Goal: Task Accomplishment & Management: Manage account settings

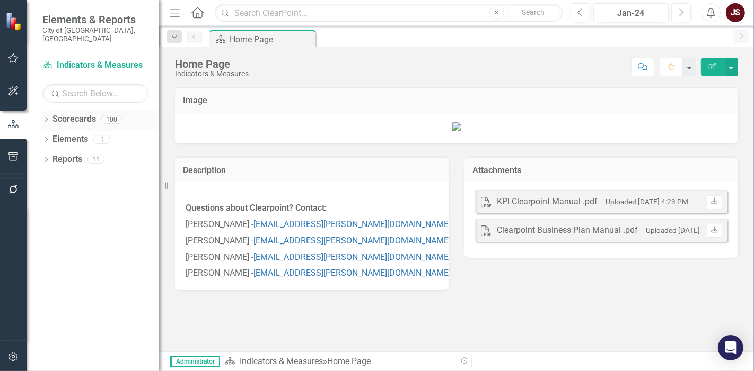
click at [43, 118] on icon "Dropdown" at bounding box center [45, 121] width 7 height 6
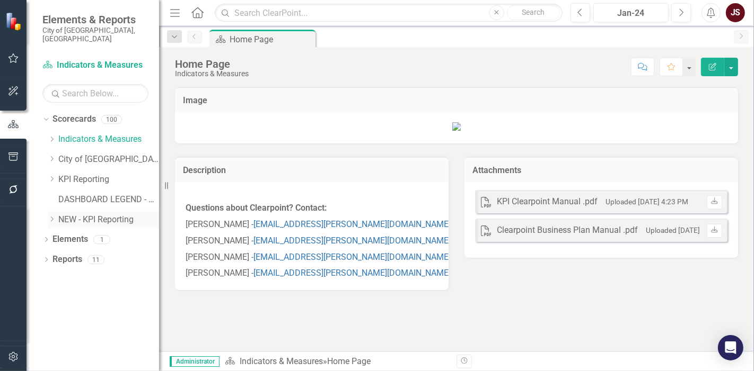
click at [50, 216] on icon "Dropdown" at bounding box center [52, 219] width 8 height 6
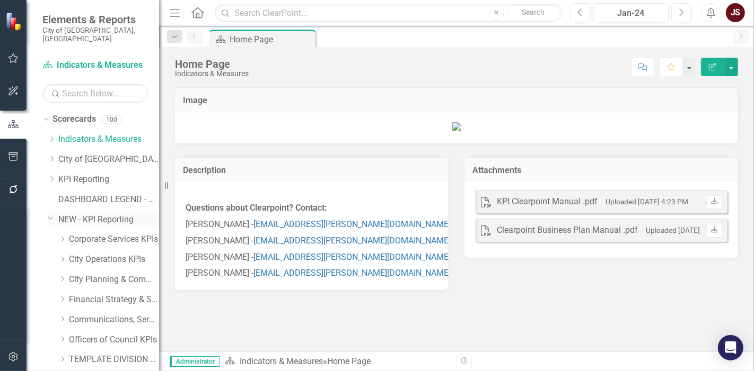
scroll to position [30, 0]
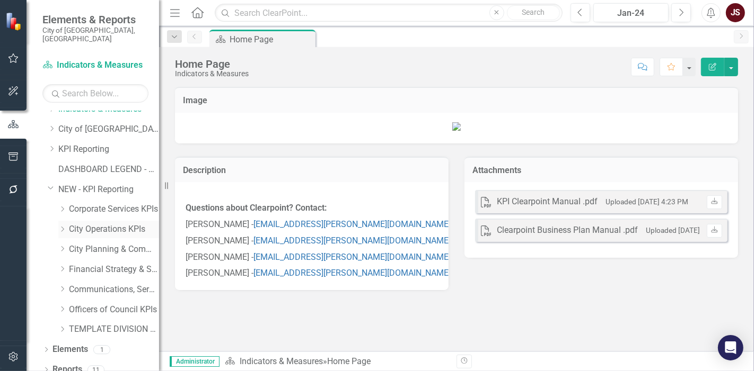
click at [63, 226] on icon "Dropdown" at bounding box center [62, 229] width 8 height 6
click at [90, 284] on link "Waste, Water & Environment KPIs" at bounding box center [118, 290] width 79 height 12
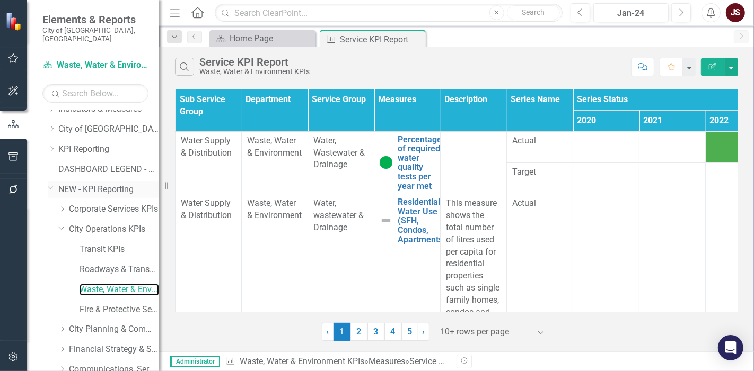
drag, startPoint x: 166, startPoint y: 187, endPoint x: 142, endPoint y: 183, distance: 24.7
click at [142, 183] on div "Elements & Reports City of [GEOGRAPHIC_DATA], SK Scorecard Waste, Water & Envir…" at bounding box center [79, 185] width 159 height 371
click at [655, 18] on div "Jan-24" at bounding box center [631, 13] width 68 height 13
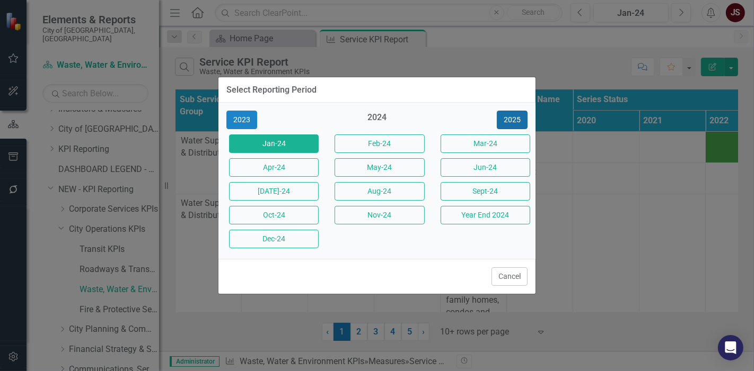
drag, startPoint x: 515, startPoint y: 123, endPoint x: 509, endPoint y: 126, distance: 6.4
click at [514, 123] on button "2025" at bounding box center [512, 120] width 31 height 19
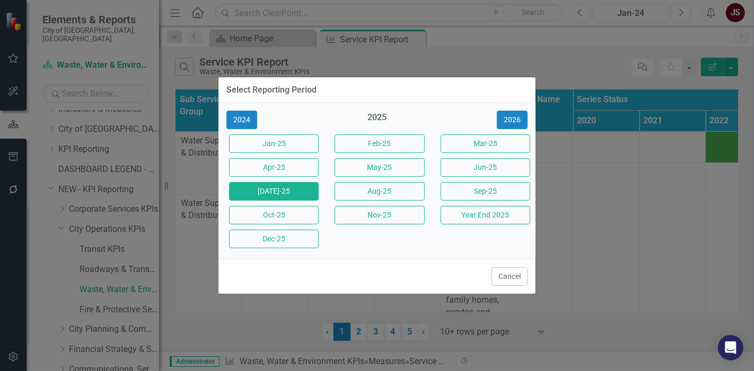
click at [289, 189] on button "[DATE]-25" at bounding box center [274, 191] width 90 height 19
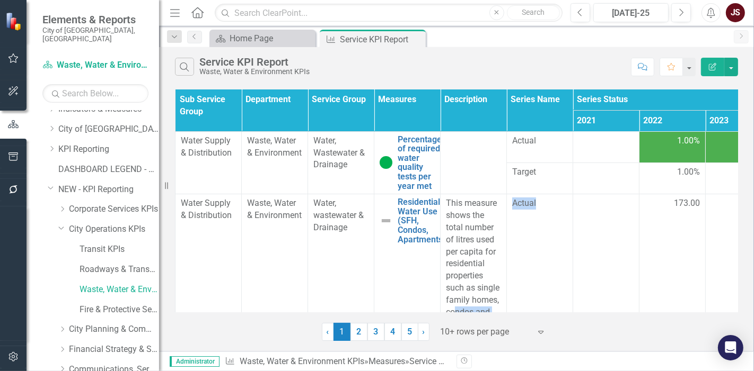
drag, startPoint x: 453, startPoint y: 313, endPoint x: 548, endPoint y: 313, distance: 95.4
click at [548, 313] on div "Sub Service Group Department Service Group Measures Description Series Name Ser…" at bounding box center [456, 214] width 595 height 254
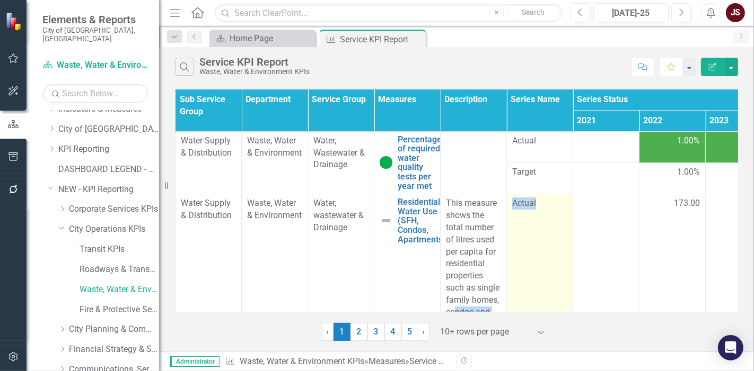
click at [556, 249] on td "Actual" at bounding box center [540, 264] width 66 height 140
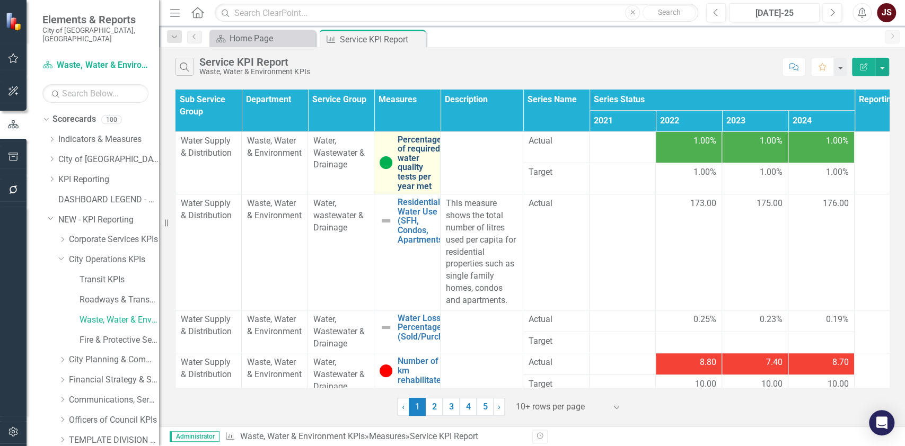
click at [415, 150] on link "Percentage of required water quality tests per year met" at bounding box center [419, 163] width 44 height 56
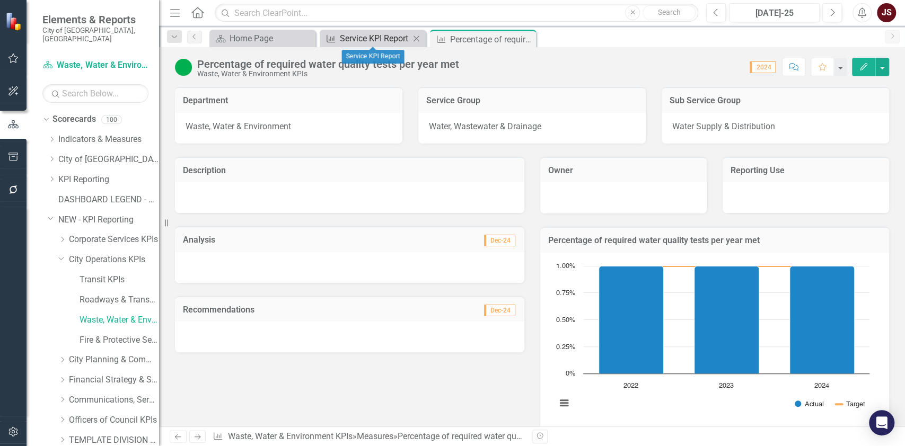
click at [374, 36] on div "Service KPI Report" at bounding box center [375, 38] width 70 height 13
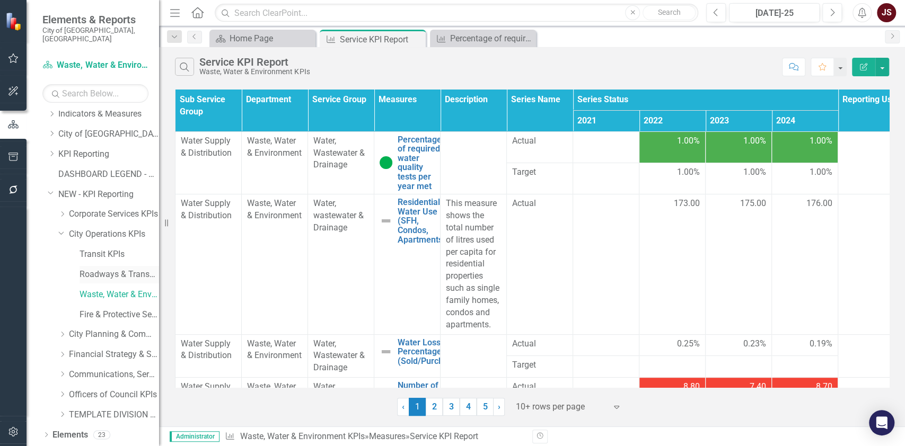
scroll to position [37, 0]
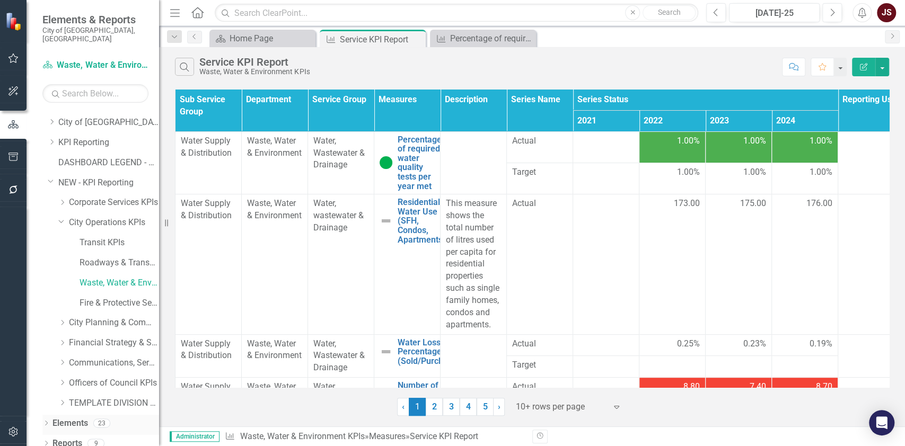
click at [47, 371] on icon at bounding box center [46, 423] width 3 height 5
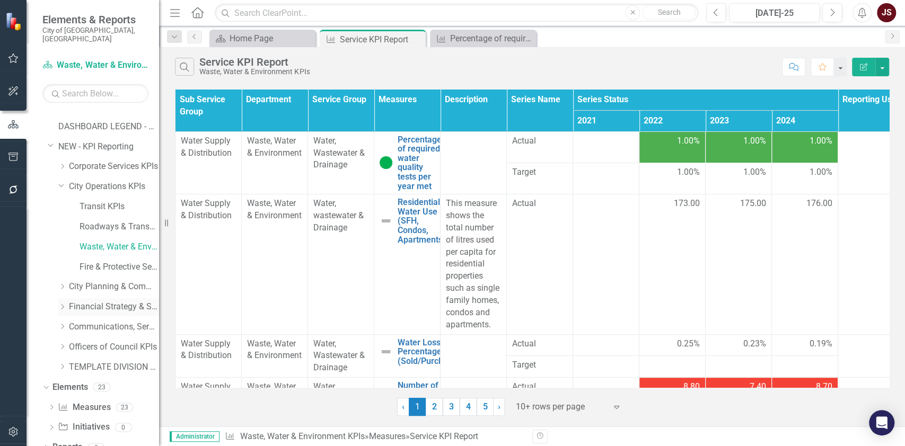
scroll to position [77, 0]
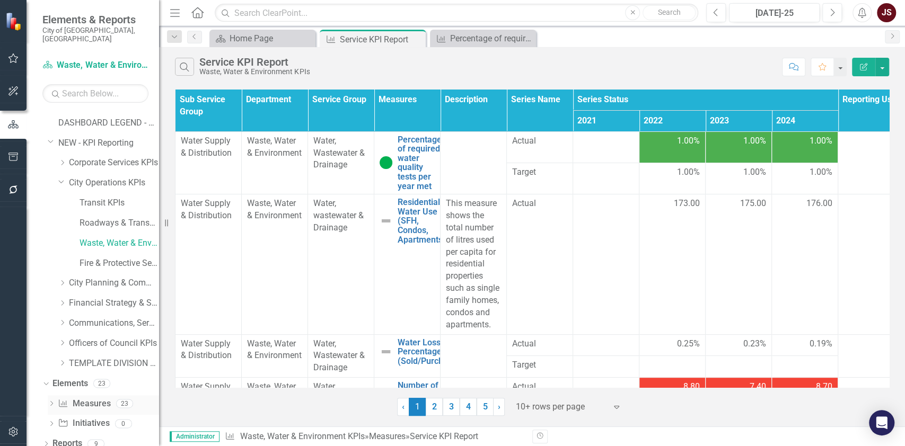
click at [55, 371] on icon "Dropdown" at bounding box center [51, 405] width 7 height 6
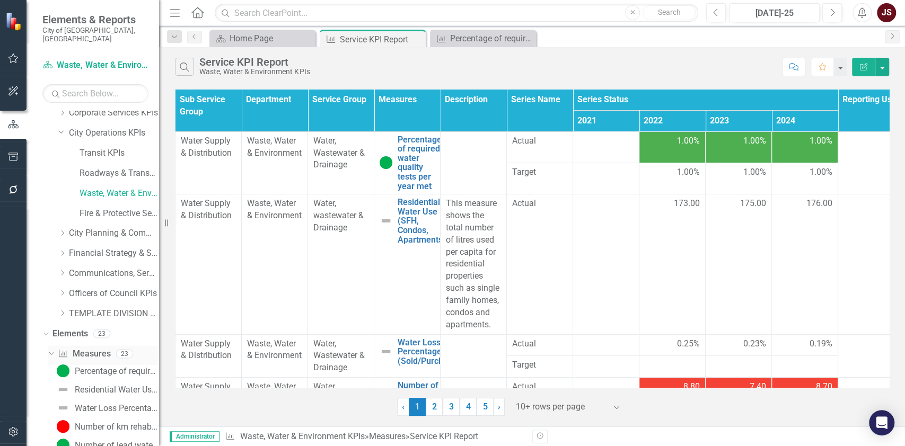
scroll to position [148, 0]
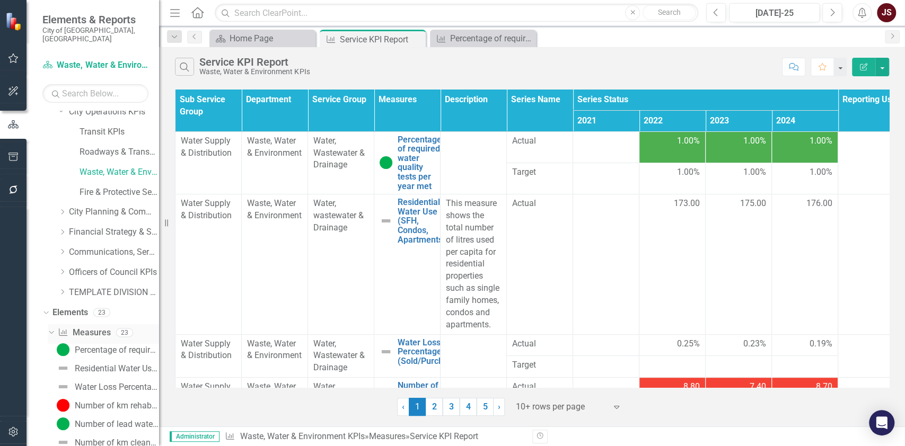
click at [90, 327] on link "Measure Measures" at bounding box center [84, 333] width 52 height 12
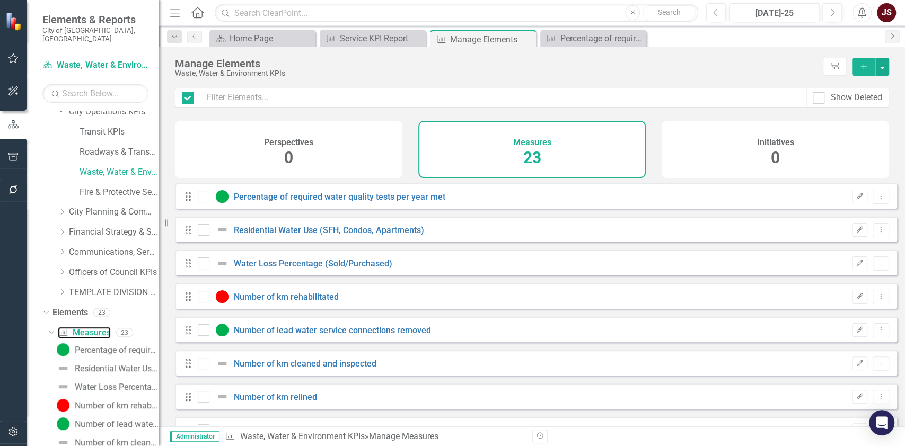
checkbox input "false"
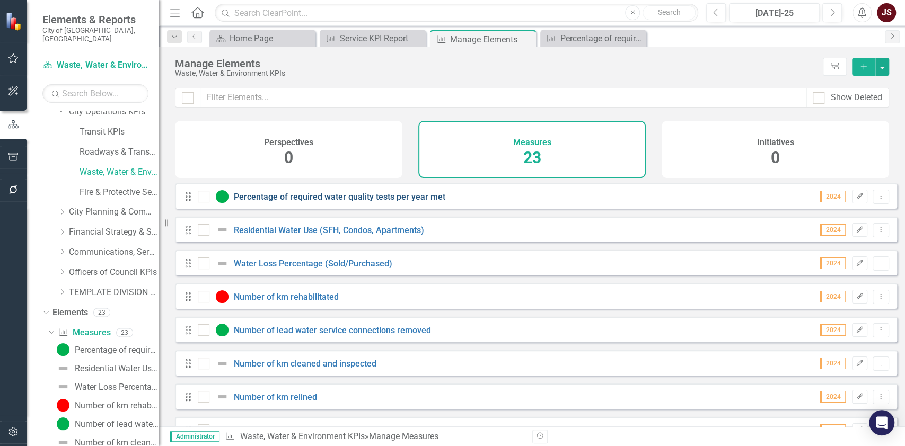
click at [347, 202] on link "Percentage of required water quality tests per year met" at bounding box center [339, 197] width 211 height 10
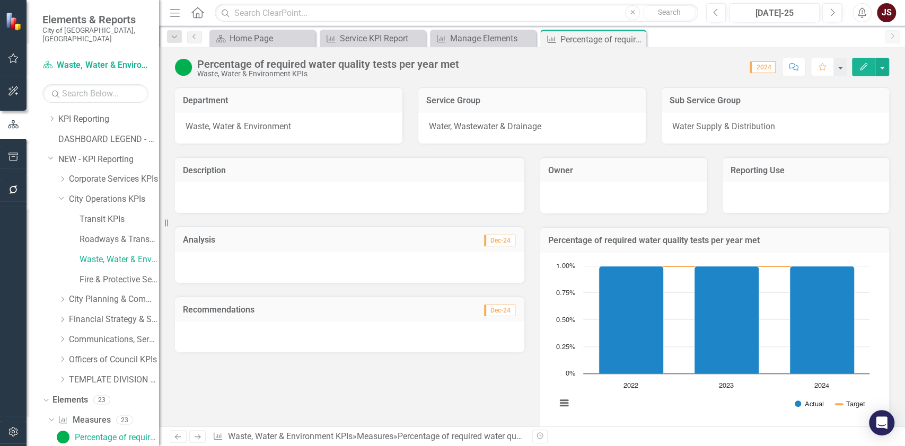
scroll to position [51, 0]
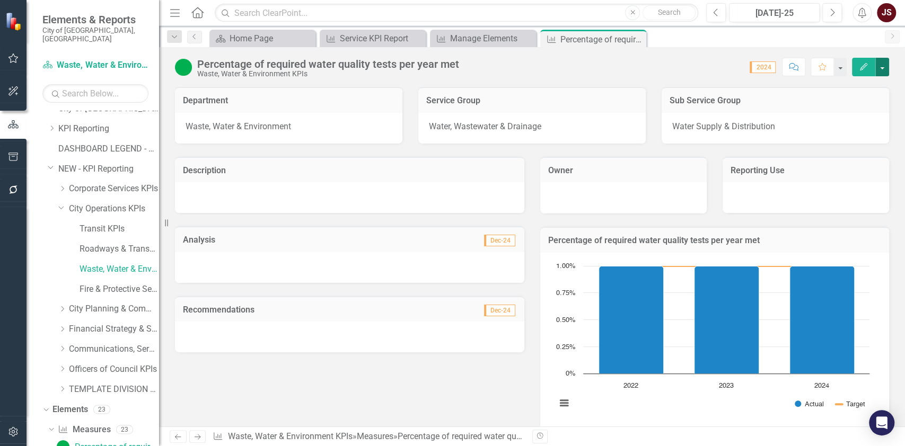
click at [753, 70] on button "button" at bounding box center [882, 67] width 14 height 19
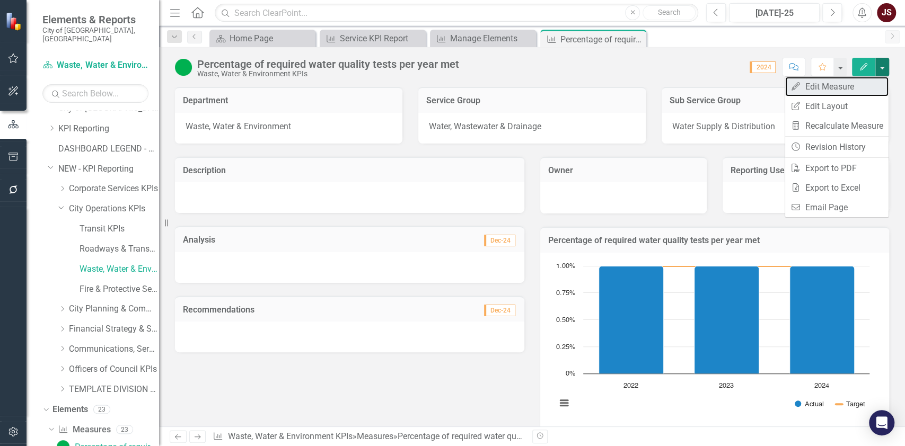
click at [753, 86] on link "Edit Edit Measure" at bounding box center [836, 87] width 103 height 20
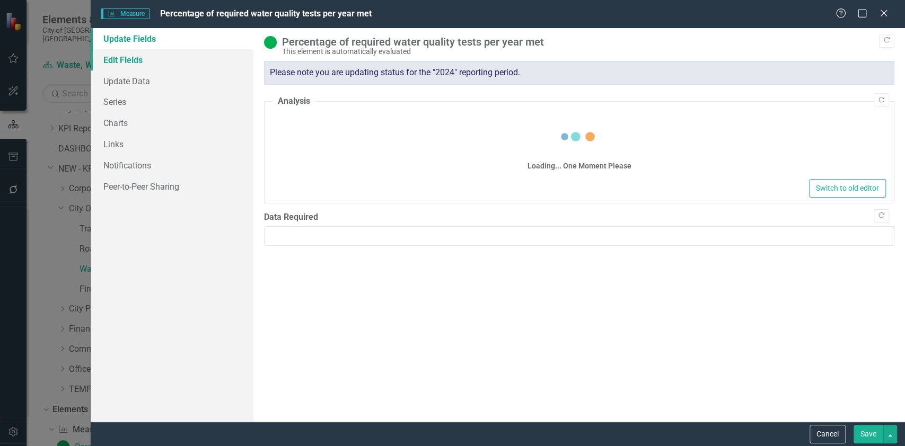
click at [141, 60] on link "Edit Fields" at bounding box center [172, 59] width 163 height 21
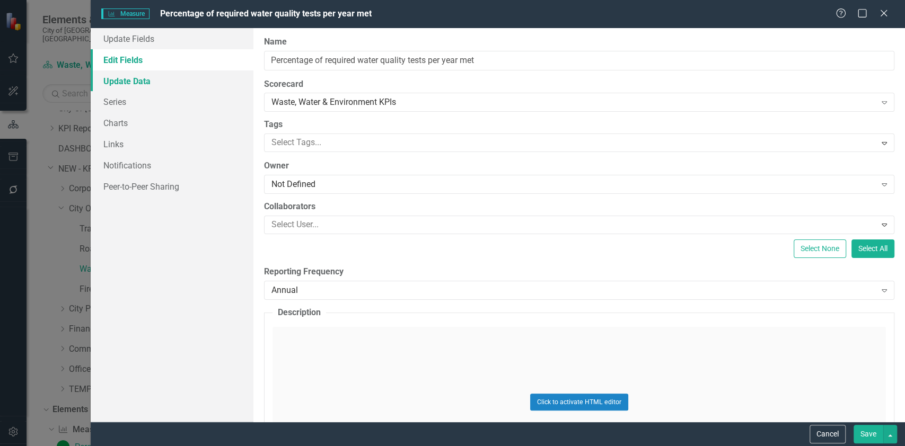
click at [133, 78] on link "Update Data" at bounding box center [172, 80] width 163 height 21
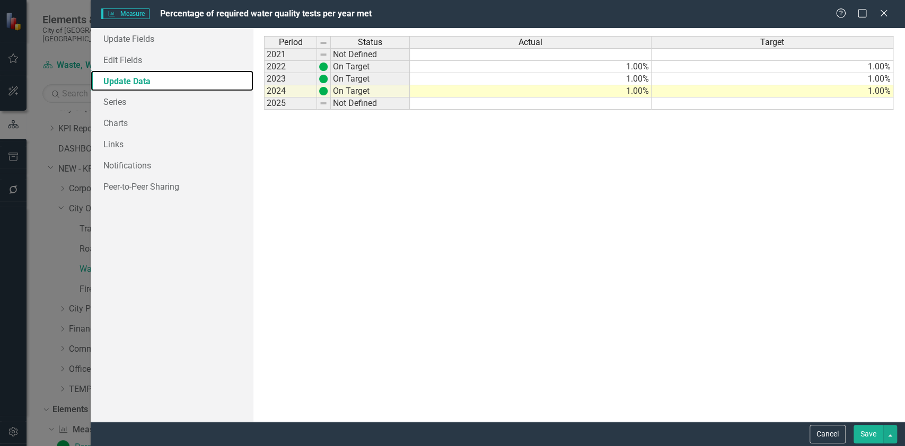
scroll to position [0, 0]
click at [629, 65] on td "1.00%" at bounding box center [531, 67] width 242 height 12
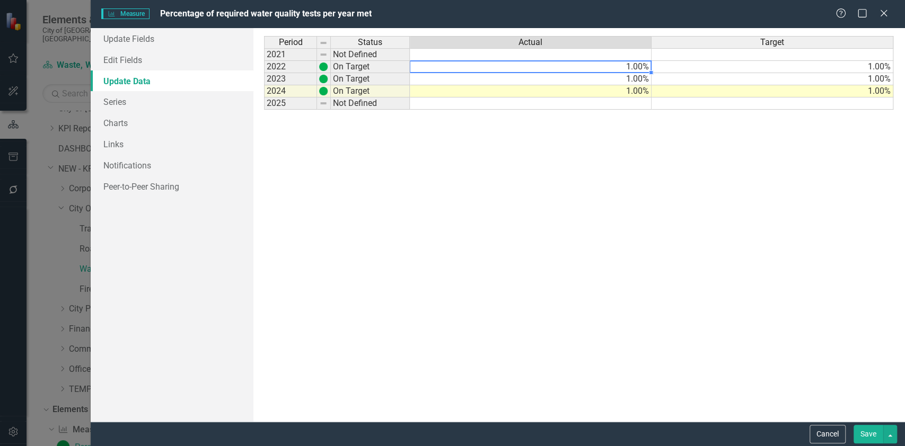
click at [629, 65] on td "1.00%" at bounding box center [531, 67] width 242 height 12
click at [629, 65] on textarea "1" at bounding box center [530, 66] width 242 height 13
click at [451, 63] on textarea "1" at bounding box center [530, 66] width 242 height 13
type textarea "100"
click at [753, 18] on icon "Close" at bounding box center [882, 13] width 13 height 10
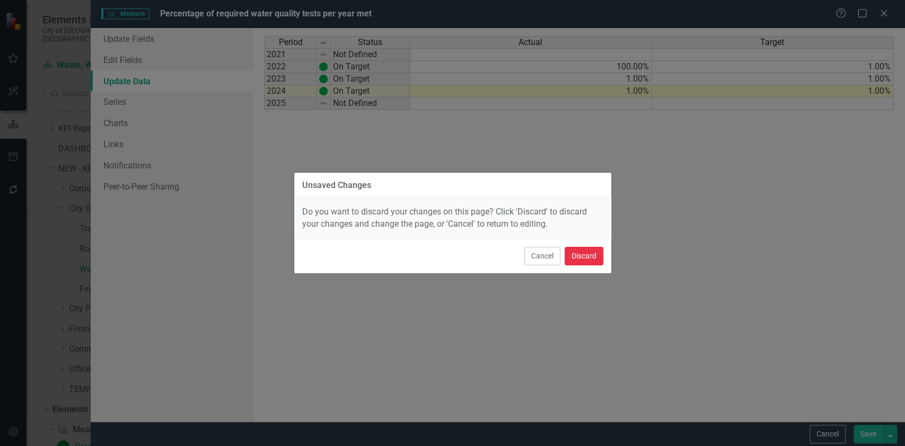
click at [583, 259] on button "Discard" at bounding box center [583, 256] width 39 height 19
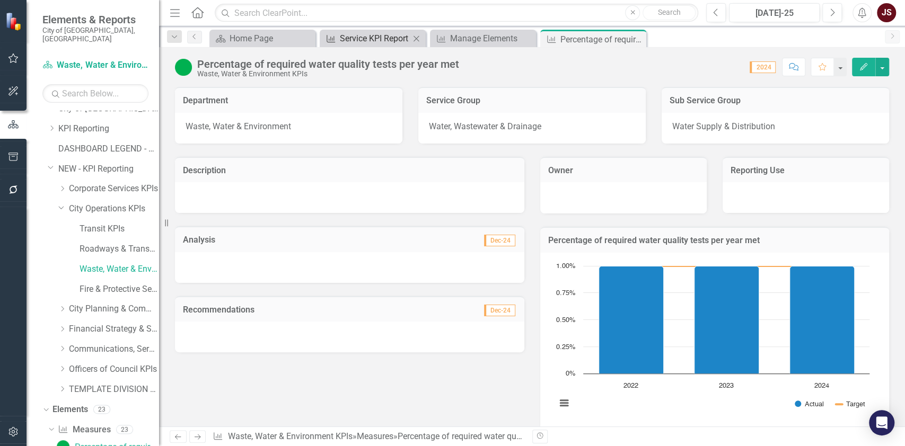
click at [373, 37] on div "Service KPI Report" at bounding box center [375, 38] width 70 height 13
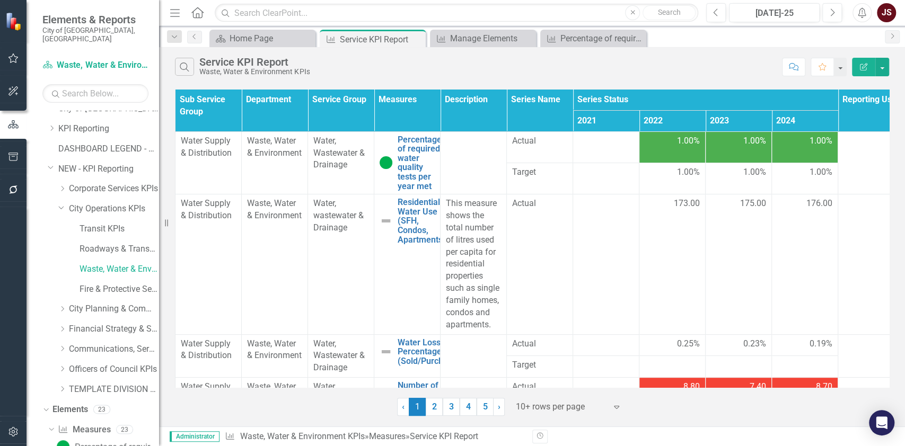
click at [681, 140] on span "1.00%" at bounding box center [688, 141] width 23 height 12
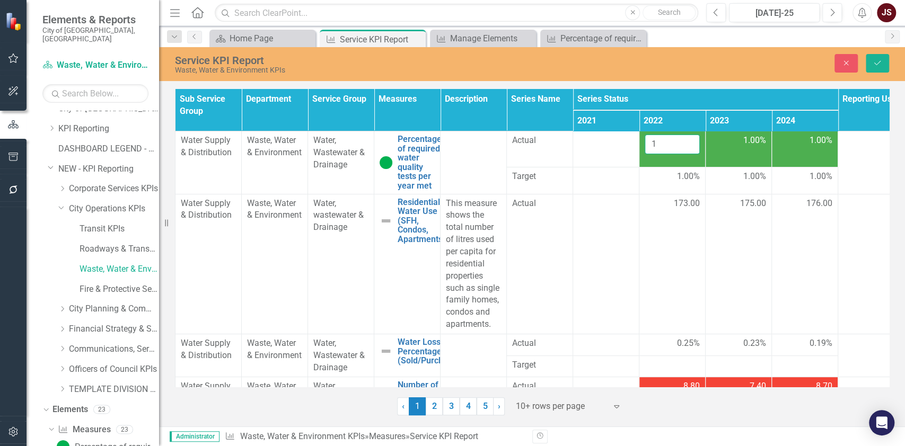
click at [666, 145] on input "1" at bounding box center [671, 145] width 55 height 20
type input "100"
click at [753, 149] on td "1.00%" at bounding box center [738, 149] width 66 height 36
click at [743, 145] on input "1" at bounding box center [738, 145] width 55 height 20
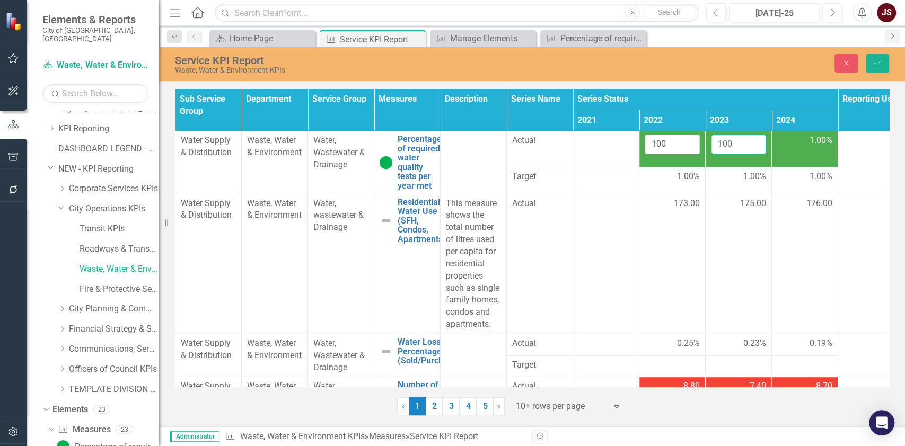
type input "100"
click at [753, 144] on span "1.00%" at bounding box center [820, 141] width 23 height 12
click at [753, 146] on input "1" at bounding box center [804, 145] width 55 height 20
type input "100"
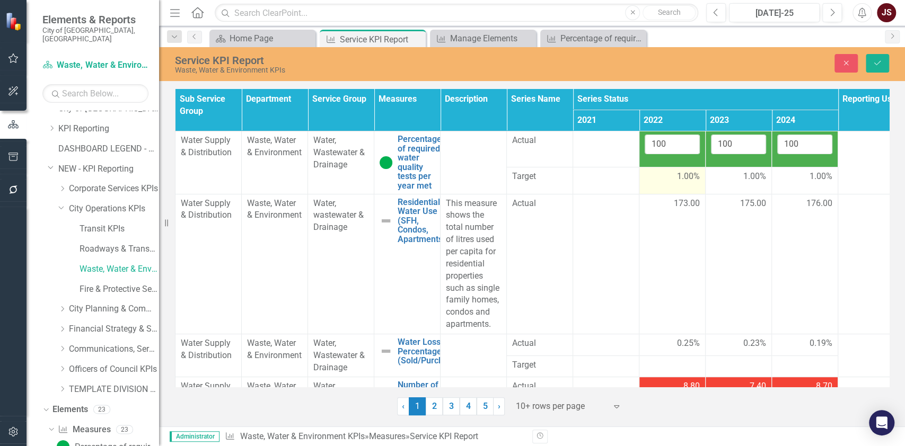
click at [687, 183] on div "1.00%" at bounding box center [671, 177] width 55 height 13
click at [667, 179] on input "1" at bounding box center [671, 176] width 55 height 20
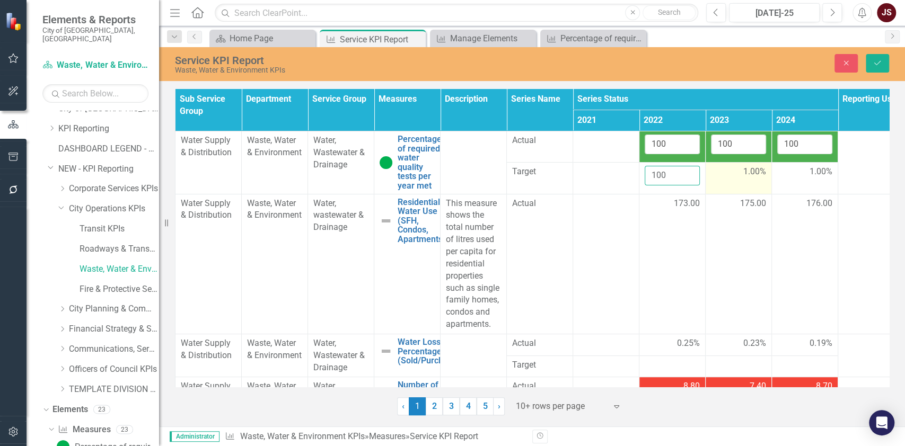
type input "100"
click at [753, 174] on span "1.00%" at bounding box center [754, 172] width 23 height 12
click at [728, 173] on input "1" at bounding box center [738, 176] width 55 height 20
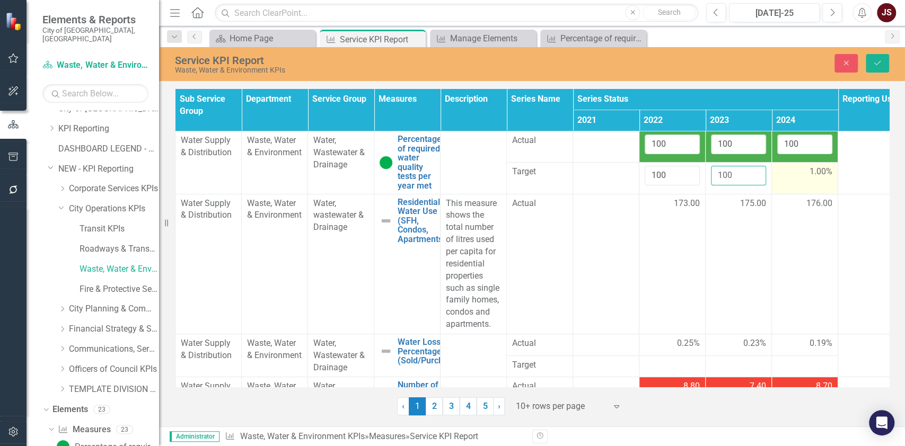
type input "100"
click at [753, 176] on span "1.00%" at bounding box center [820, 172] width 23 height 12
click at [753, 182] on input "1" at bounding box center [804, 176] width 55 height 20
type input "100"
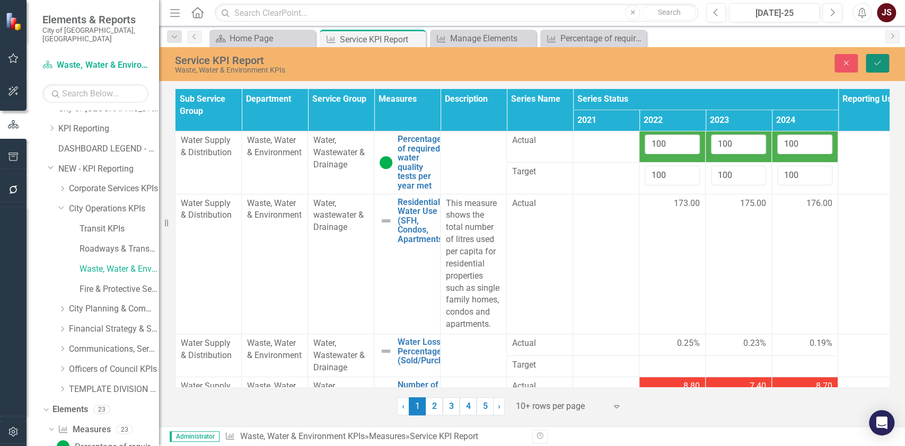
click at [753, 61] on icon "Save" at bounding box center [877, 62] width 10 height 7
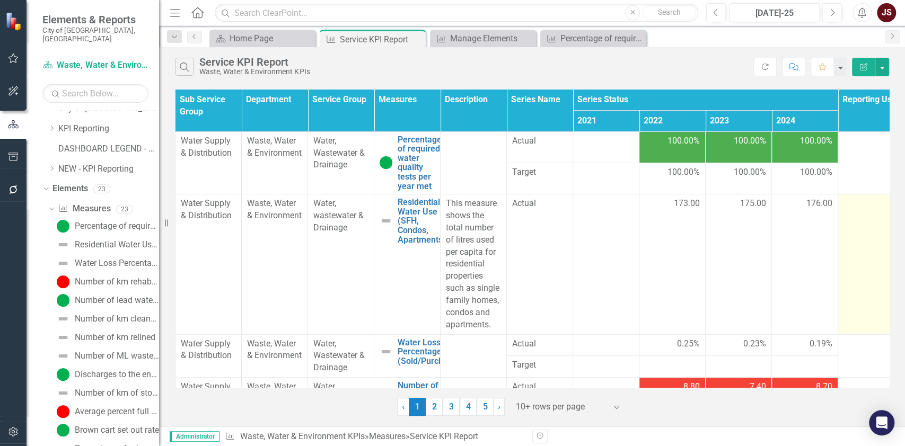
click at [753, 255] on td at bounding box center [871, 264] width 66 height 140
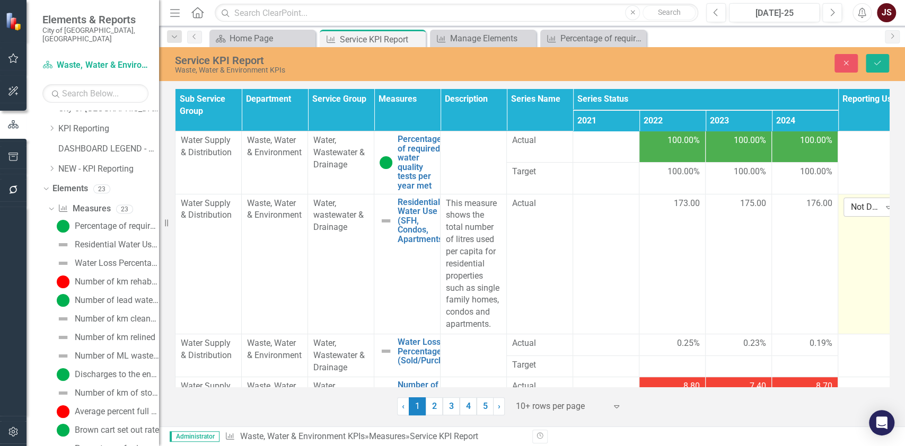
click at [753, 209] on div "Not Defined" at bounding box center [865, 207] width 29 height 12
click at [753, 256] on div "Internal KPI" at bounding box center [888, 260] width 68 height 12
click at [753, 61] on button "Save" at bounding box center [876, 63] width 23 height 19
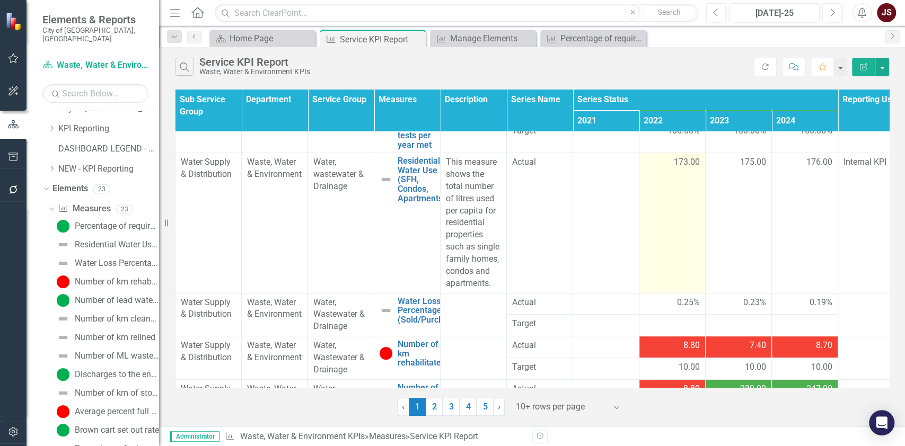
scroll to position [70, 0]
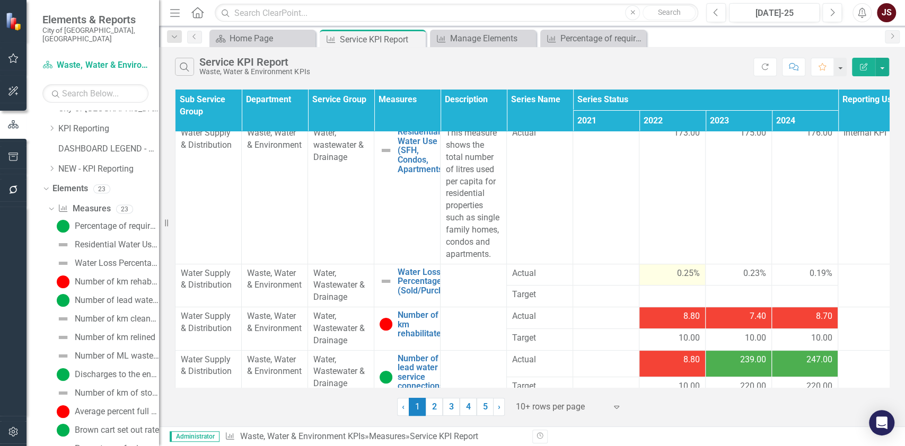
click at [692, 273] on span "0.25%" at bounding box center [688, 274] width 23 height 12
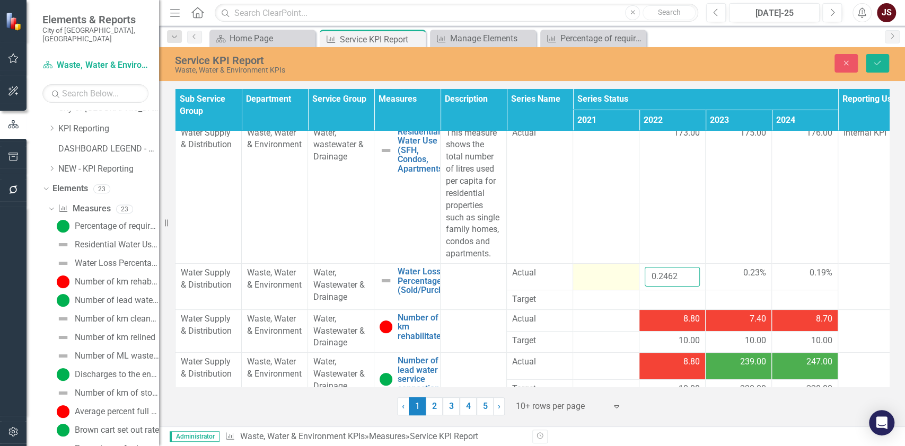
drag, startPoint x: 676, startPoint y: 276, endPoint x: 633, endPoint y: 279, distance: 43.1
click at [613, 276] on tr "Water Supply & Distribution Waste, Water & Environment Water, Wastewater & Drai…" at bounding box center [539, 276] width 729 height 26
type input "25"
click at [752, 282] on td "0.23%" at bounding box center [738, 276] width 66 height 26
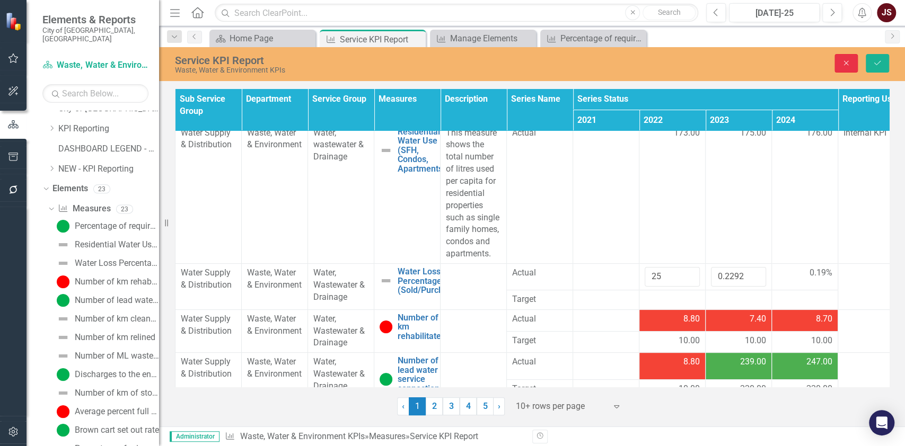
click at [753, 69] on button "Close" at bounding box center [845, 63] width 23 height 19
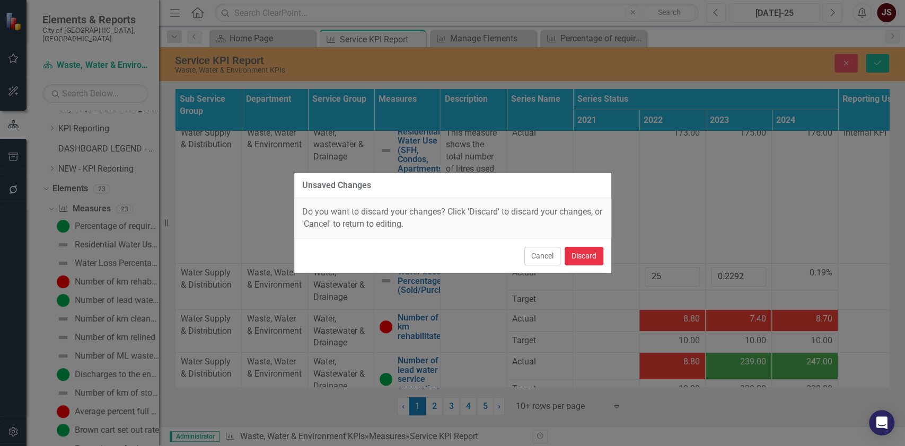
click at [582, 254] on button "Discard" at bounding box center [583, 256] width 39 height 19
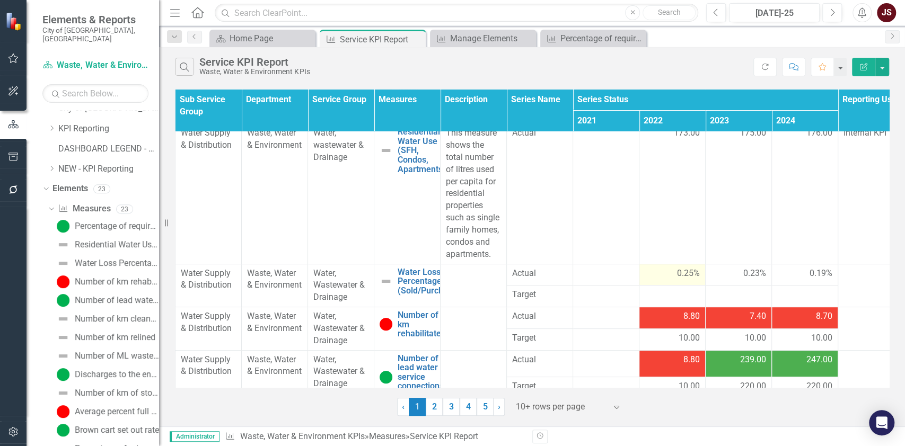
click at [684, 274] on span "0.25%" at bounding box center [688, 274] width 23 height 12
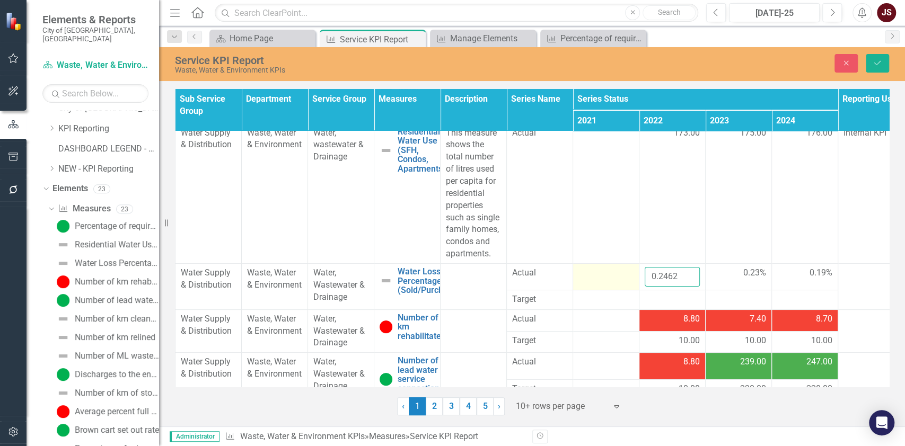
drag, startPoint x: 680, startPoint y: 276, endPoint x: 603, endPoint y: 271, distance: 77.5
click at [603, 272] on tr "Water Supply & Distribution Waste, Water & Environment Water, Wastewater & Drai…" at bounding box center [539, 276] width 729 height 26
type input "25"
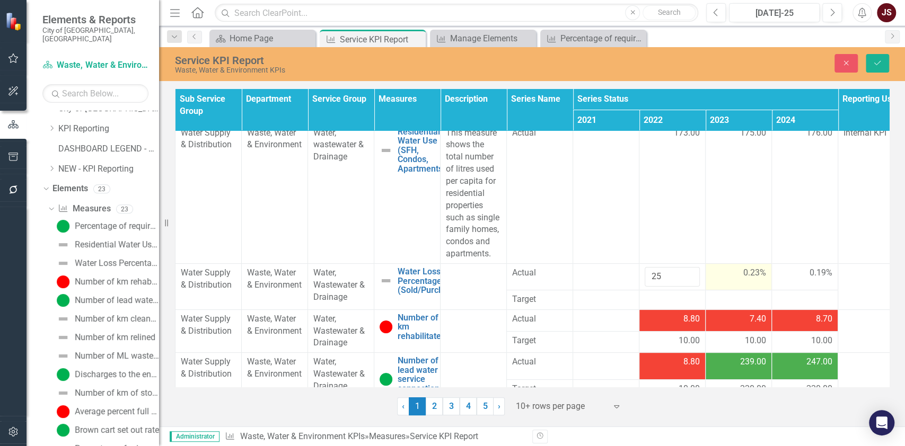
click at [751, 273] on span "0.23%" at bounding box center [754, 273] width 23 height 12
click at [753, 66] on icon "Close" at bounding box center [846, 62] width 10 height 7
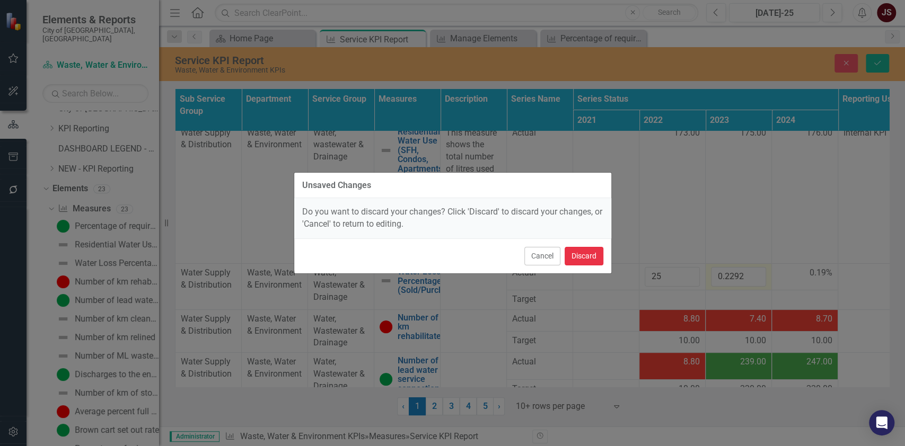
click at [583, 256] on button "Discard" at bounding box center [583, 256] width 39 height 19
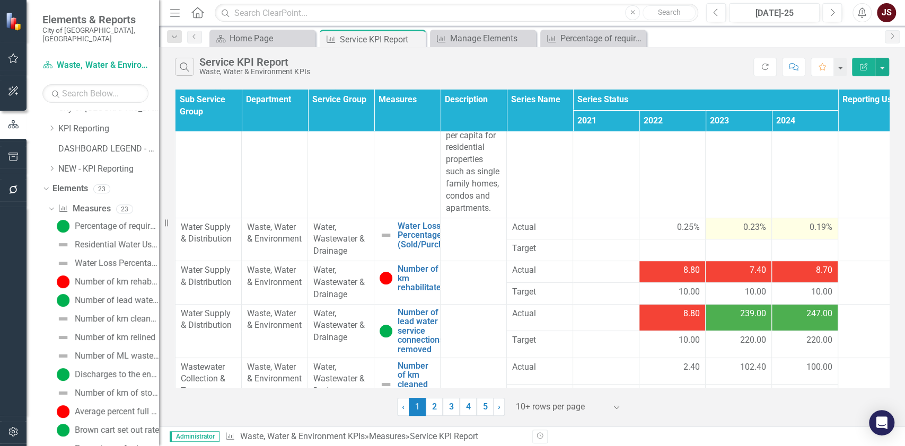
scroll to position [148, 0]
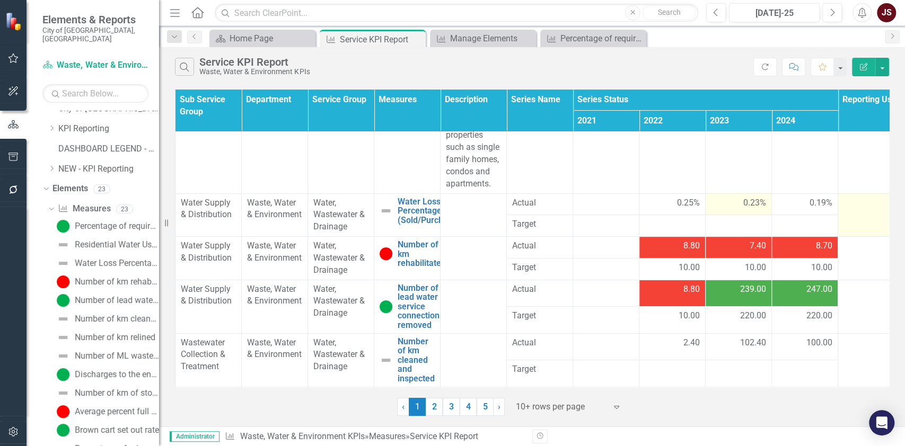
click at [753, 206] on td at bounding box center [871, 214] width 66 height 43
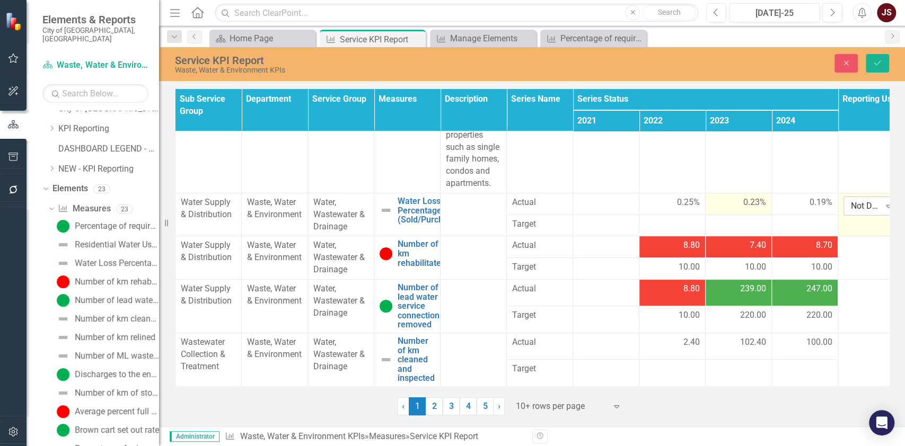
click at [753, 200] on div "Not Defined" at bounding box center [865, 206] width 29 height 12
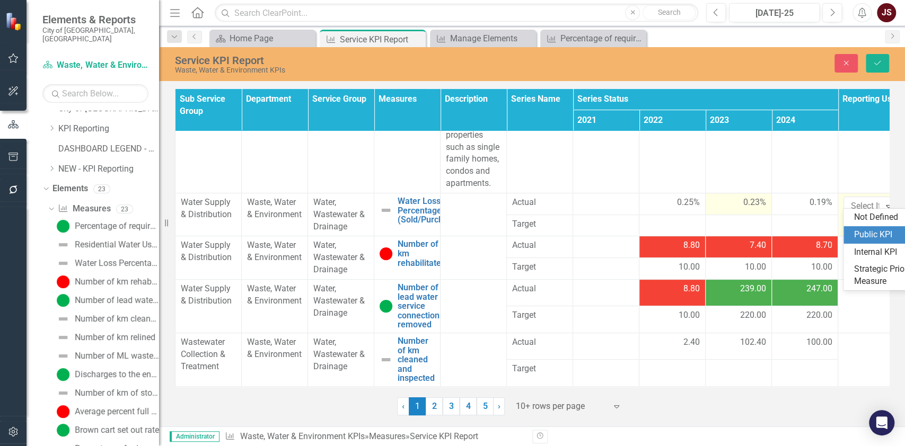
click at [753, 237] on div "Public KPI" at bounding box center [888, 235] width 68 height 12
click at [753, 65] on icon "submit" at bounding box center [877, 63] width 6 height 4
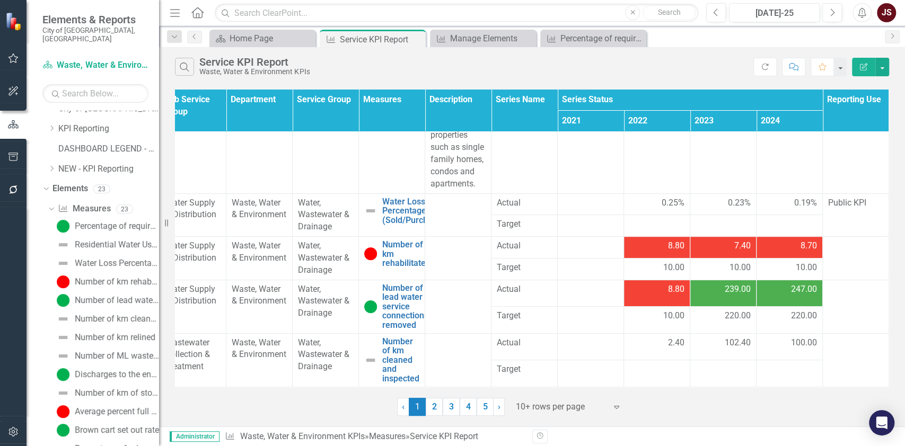
scroll to position [148, 23]
click at [431, 371] on link "2" at bounding box center [434, 407] width 17 height 18
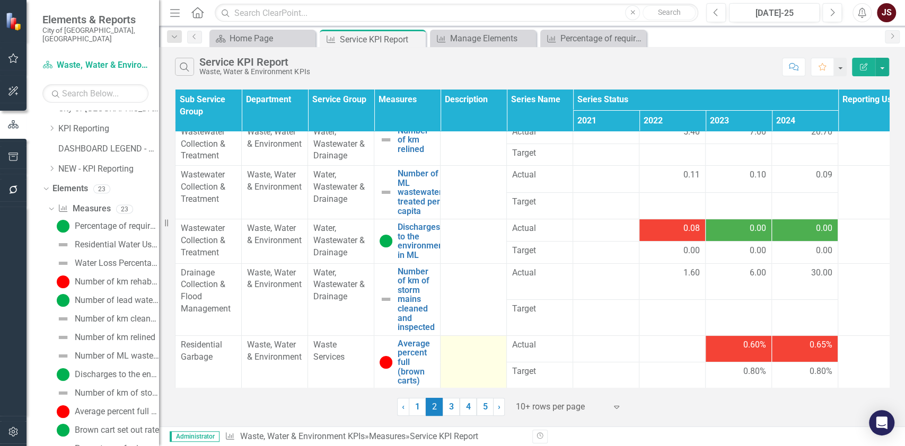
scroll to position [18, 0]
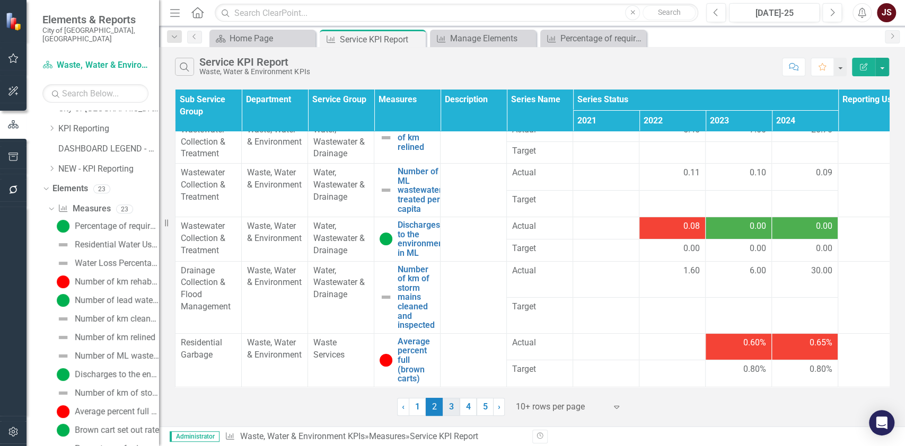
click at [449, 371] on link "3" at bounding box center [450, 407] width 17 height 18
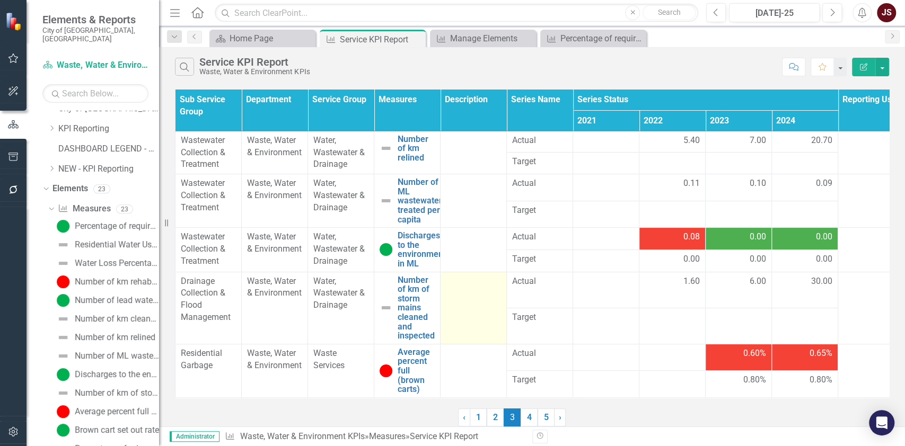
scroll to position [0, 0]
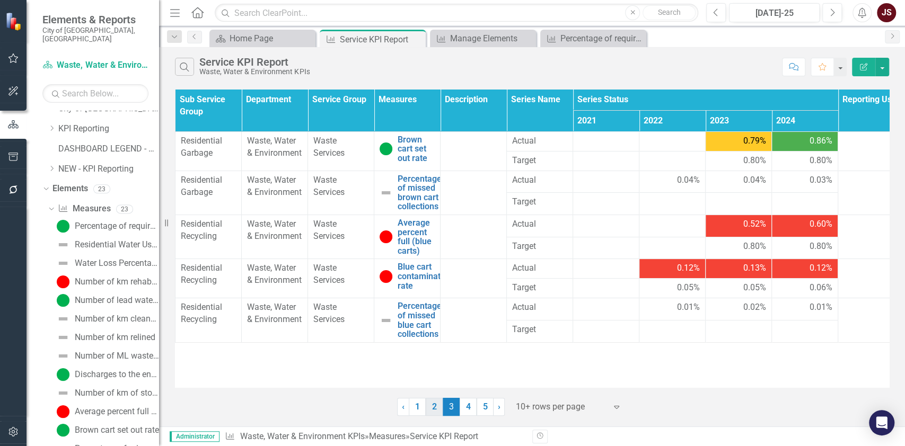
click at [433, 371] on link "2" at bounding box center [434, 407] width 17 height 18
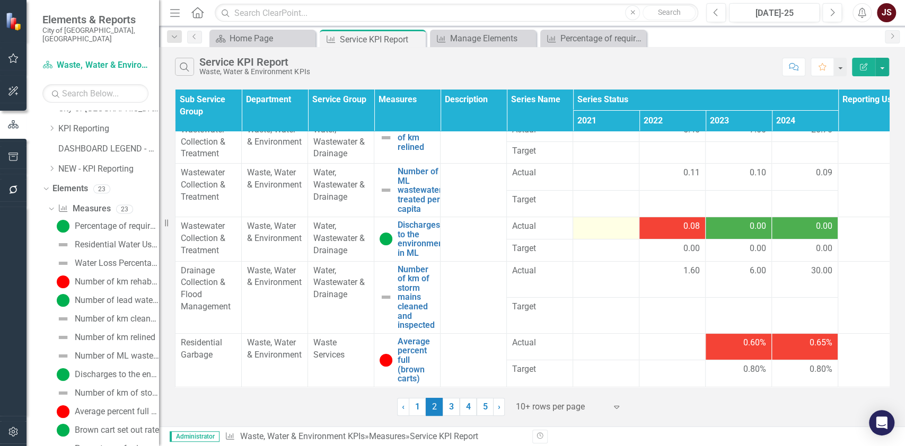
scroll to position [18, 0]
click at [413, 371] on link "1" at bounding box center [417, 407] width 17 height 18
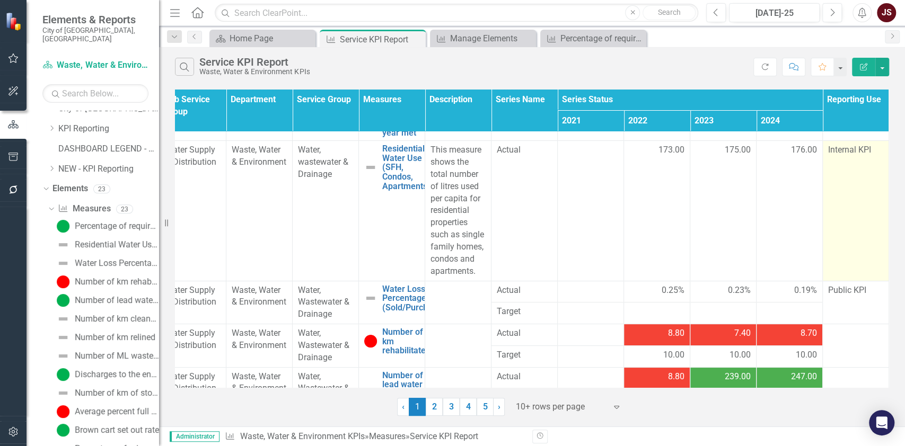
scroll to position [148, 23]
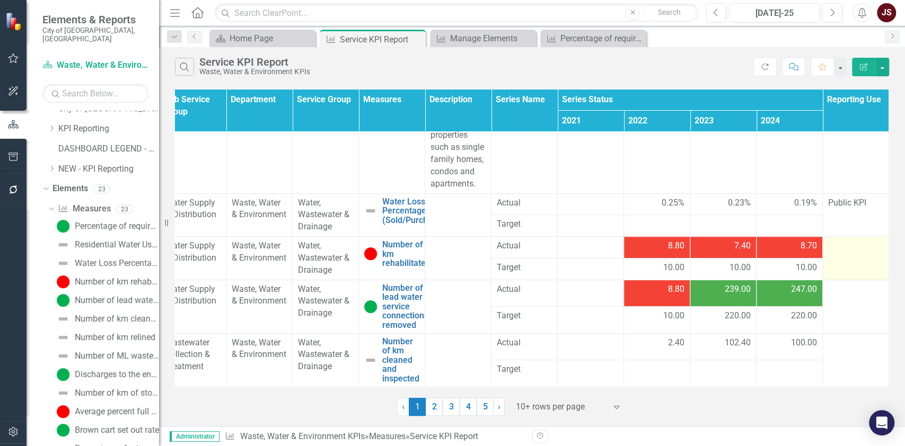
click at [753, 255] on td at bounding box center [855, 258] width 66 height 43
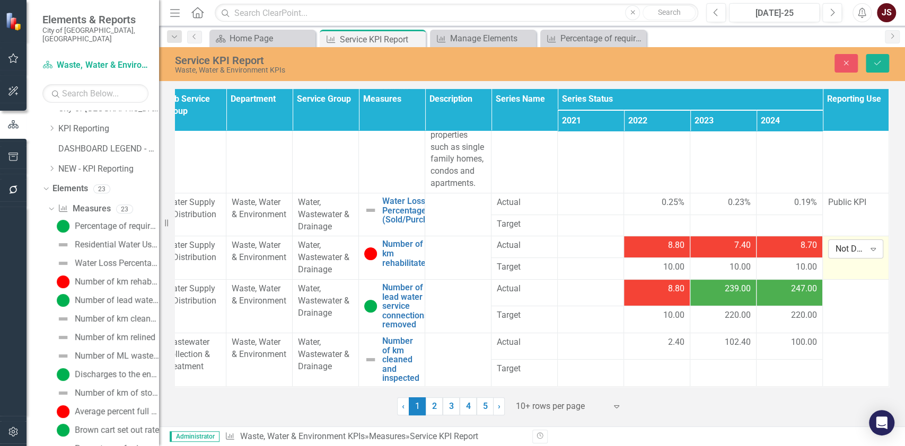
click at [753, 245] on icon "Expand" at bounding box center [872, 249] width 11 height 8
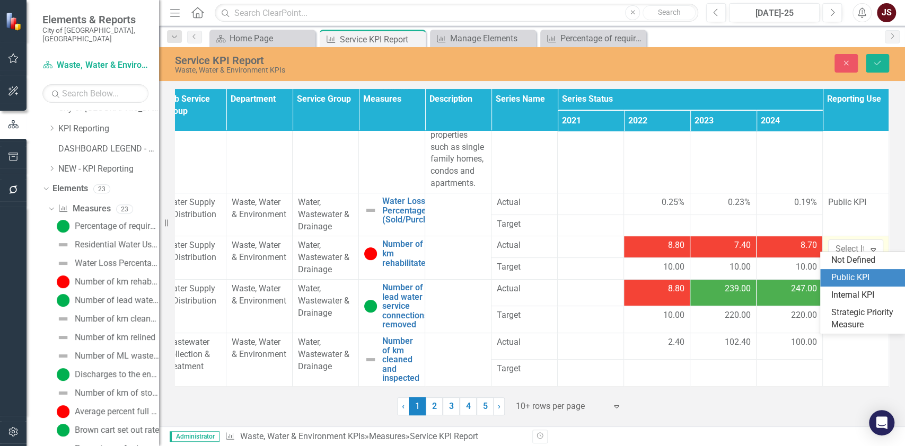
click at [753, 279] on div "Public KPI" at bounding box center [864, 278] width 68 height 12
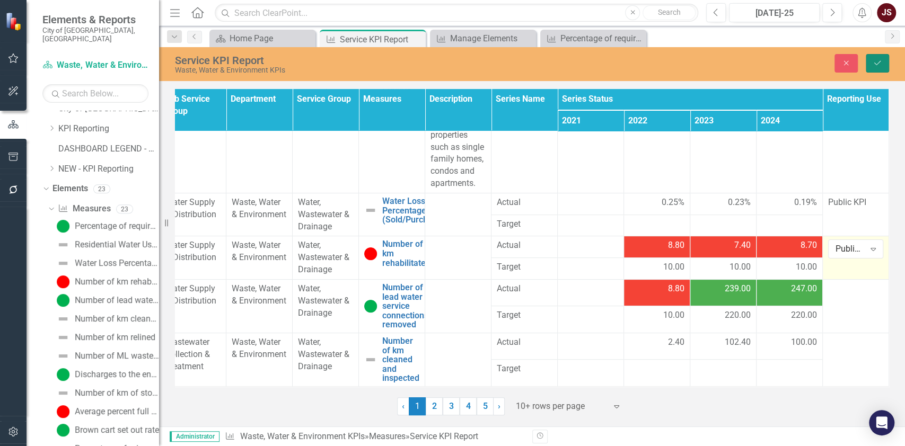
click at [753, 61] on icon "Save" at bounding box center [877, 62] width 10 height 7
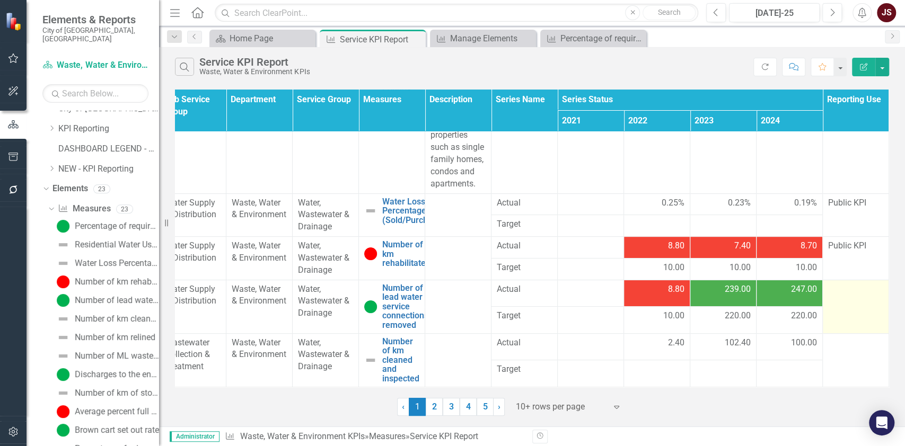
click at [753, 286] on div at bounding box center [855, 290] width 55 height 13
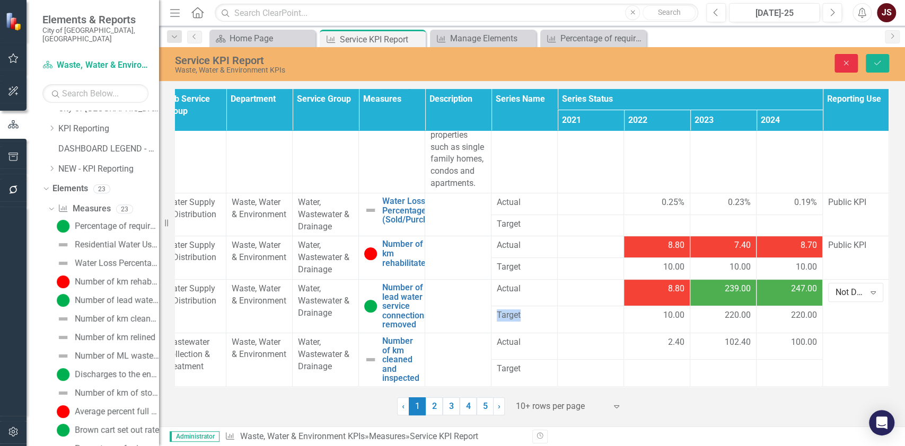
click at [753, 66] on icon "Close" at bounding box center [846, 62] width 10 height 7
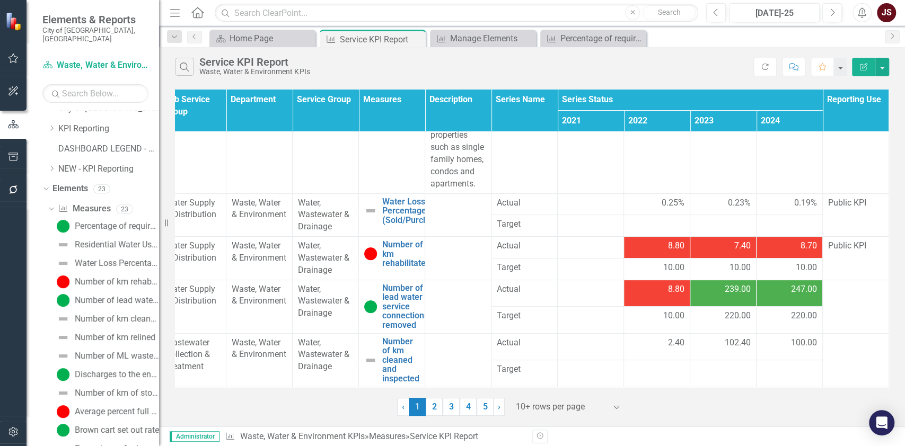
click at [668, 284] on span "8.80" at bounding box center [676, 290] width 16 height 12
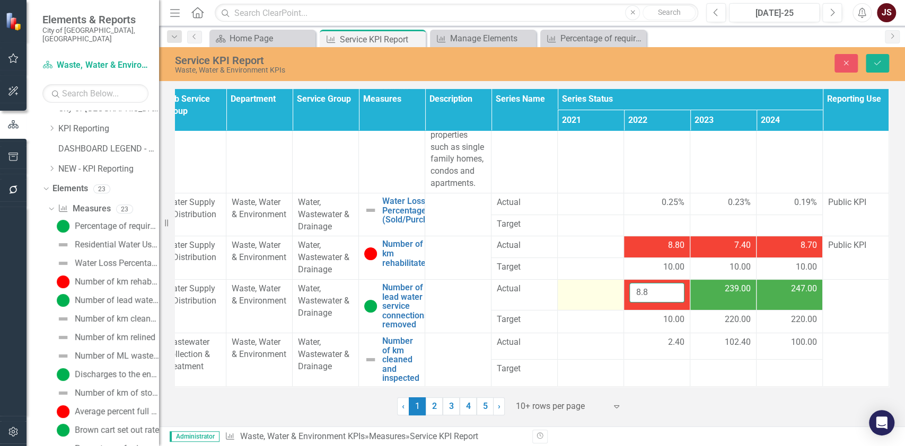
drag, startPoint x: 654, startPoint y: 288, endPoint x: 597, endPoint y: 283, distance: 58.0
click at [597, 284] on tr "Water Supply & Distribution Waste, Water & Environment Water, Wastewater & Drai…" at bounding box center [524, 294] width 729 height 31
type input "222"
drag, startPoint x: 675, startPoint y: 312, endPoint x: 641, endPoint y: 307, distance: 34.2
click at [641, 314] on div "10.00" at bounding box center [656, 320] width 55 height 12
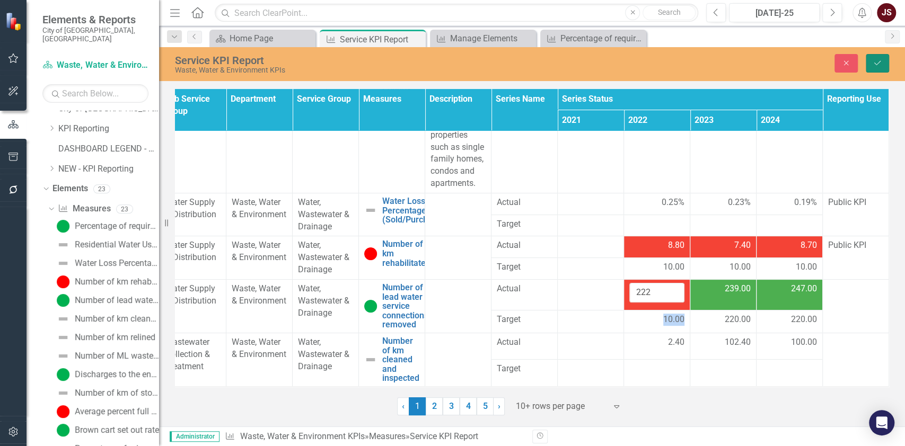
click at [753, 56] on button "Save" at bounding box center [876, 63] width 23 height 19
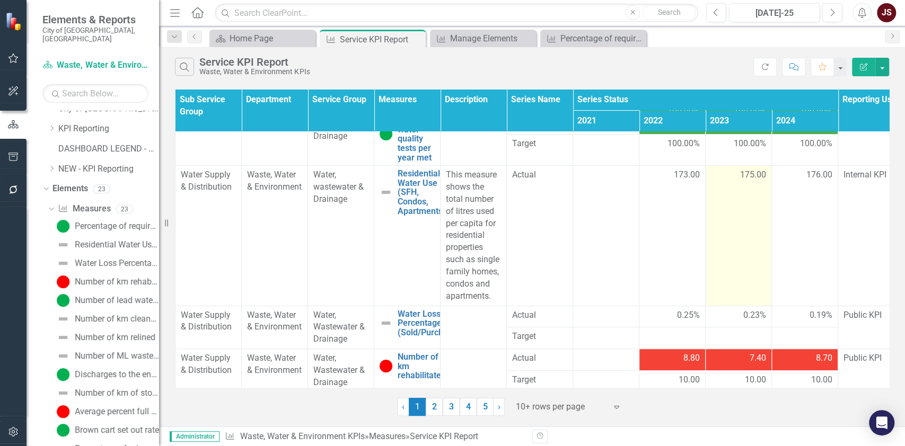
scroll to position [141, 0]
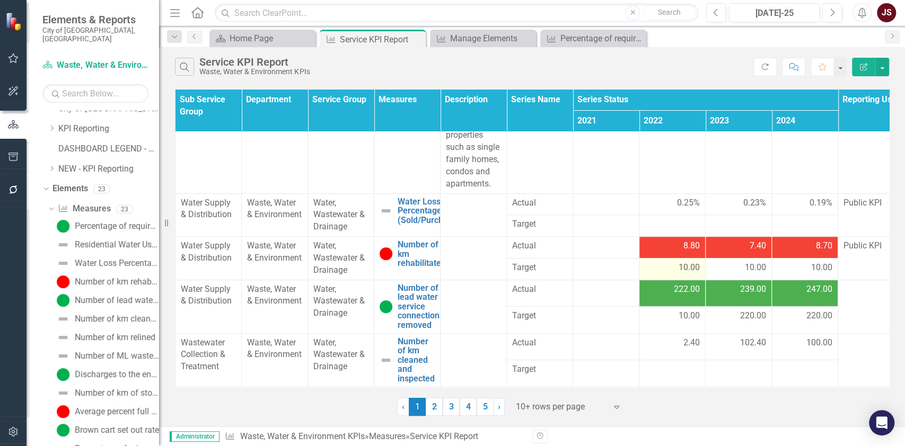
click at [692, 262] on span "10.00" at bounding box center [688, 268] width 21 height 12
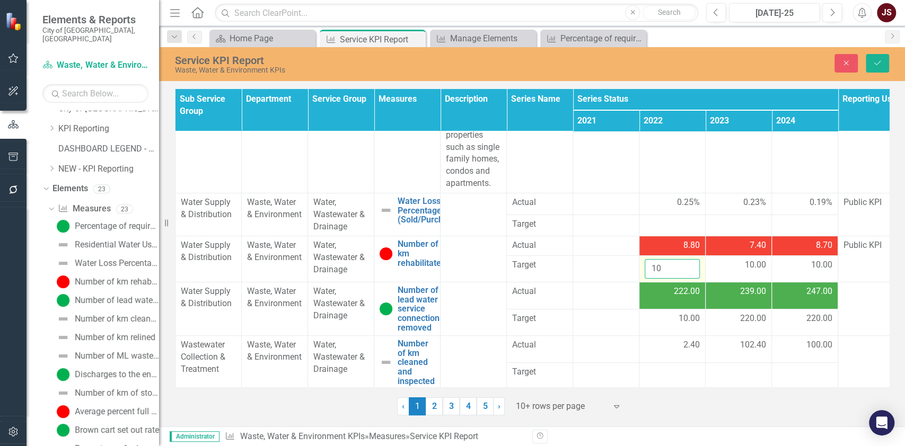
click at [674, 269] on input "10" at bounding box center [671, 269] width 55 height 20
click at [659, 270] on input "10" at bounding box center [671, 269] width 55 height 20
drag, startPoint x: 659, startPoint y: 267, endPoint x: 615, endPoint y: 260, distance: 44.5
click at [615, 260] on tr "Target 10 10.00 10.00" at bounding box center [539, 269] width 729 height 26
click at [753, 65] on icon "Close" at bounding box center [846, 62] width 10 height 7
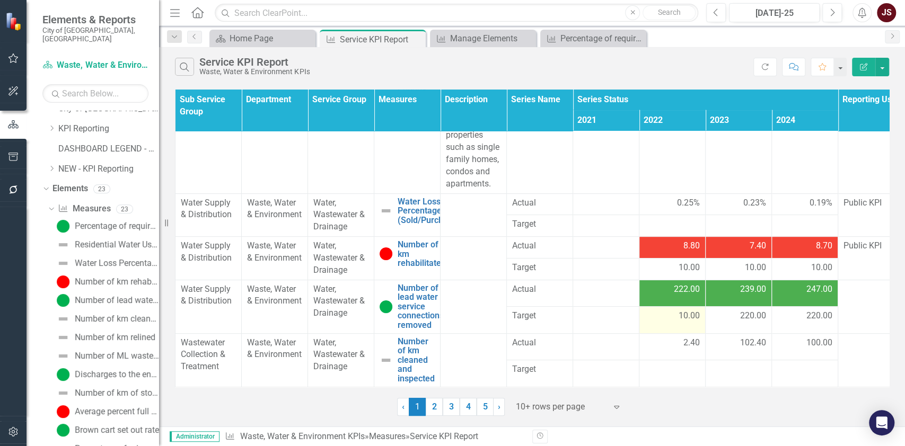
click at [689, 316] on span "10.00" at bounding box center [688, 316] width 21 height 12
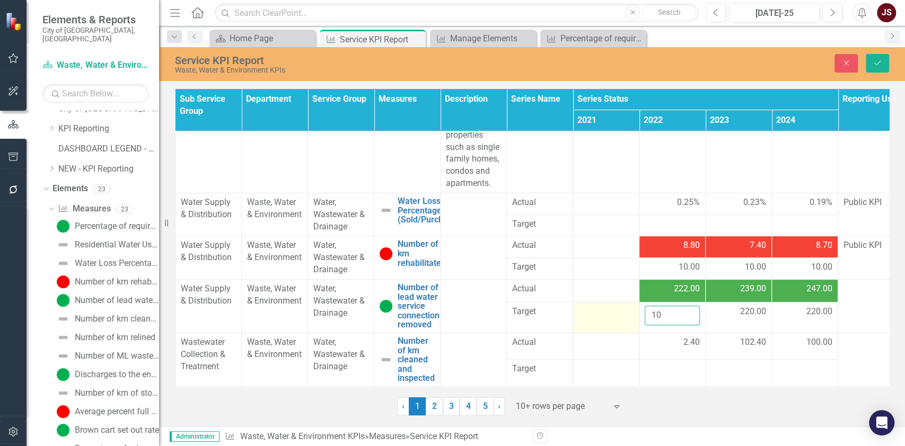
drag, startPoint x: 675, startPoint y: 315, endPoint x: 613, endPoint y: 316, distance: 62.0
click at [613, 316] on tr "Target 10 220.00 220.00" at bounding box center [539, 318] width 729 height 31
type input "220"
click at [753, 63] on icon "Save" at bounding box center [877, 62] width 10 height 7
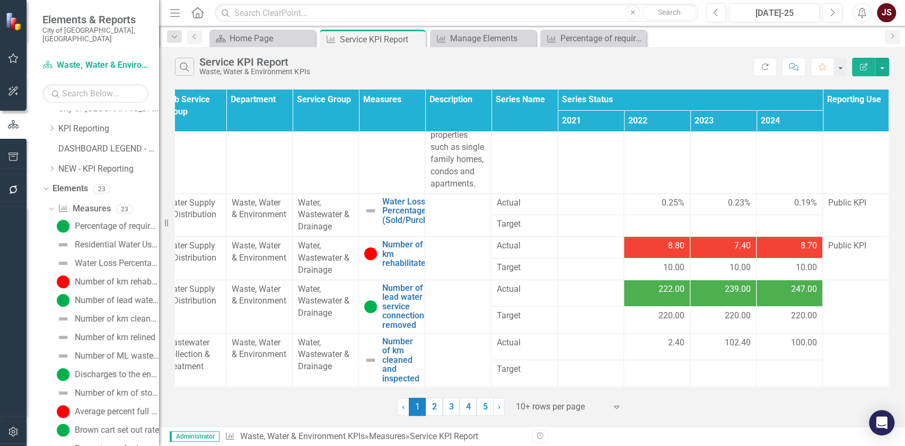
scroll to position [148, 23]
click at [753, 285] on div at bounding box center [855, 290] width 55 height 13
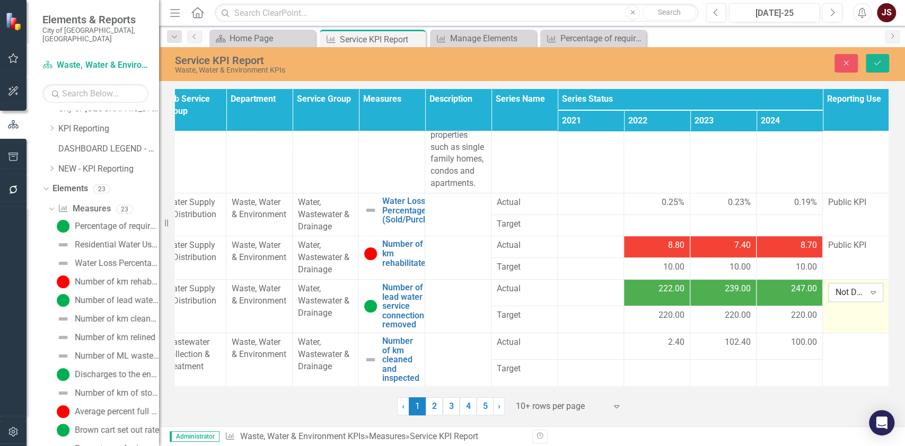
click at [753, 287] on div "Not Defined" at bounding box center [849, 293] width 29 height 12
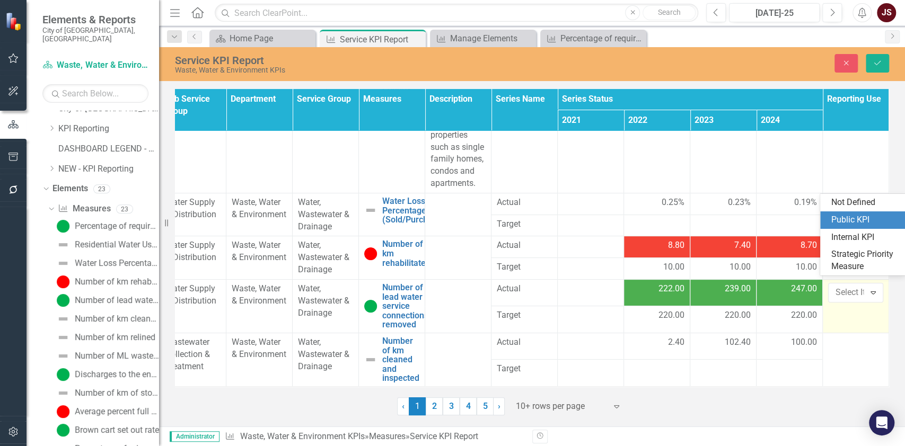
click at [753, 218] on div "Public KPI" at bounding box center [864, 220] width 68 height 12
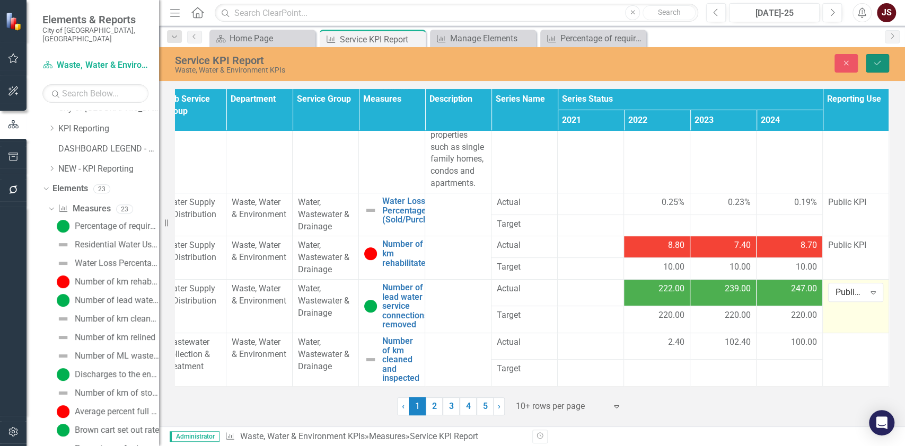
click at [753, 60] on icon "Save" at bounding box center [877, 62] width 10 height 7
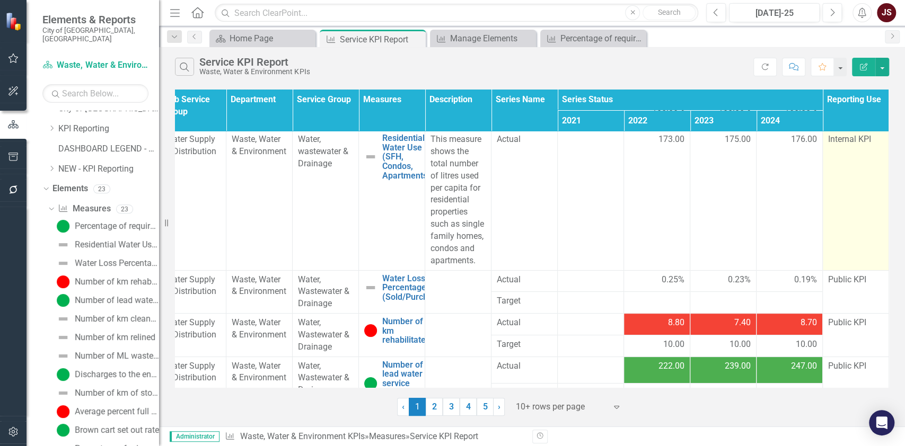
scroll to position [0, 23]
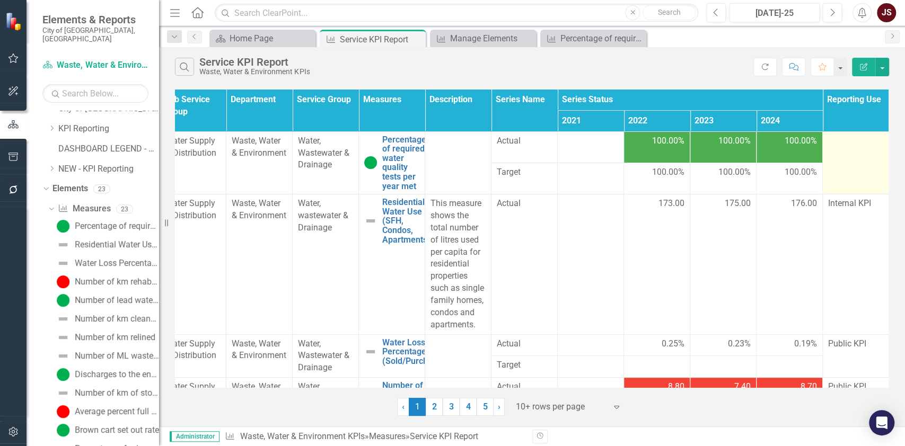
click at [753, 153] on td at bounding box center [855, 162] width 66 height 63
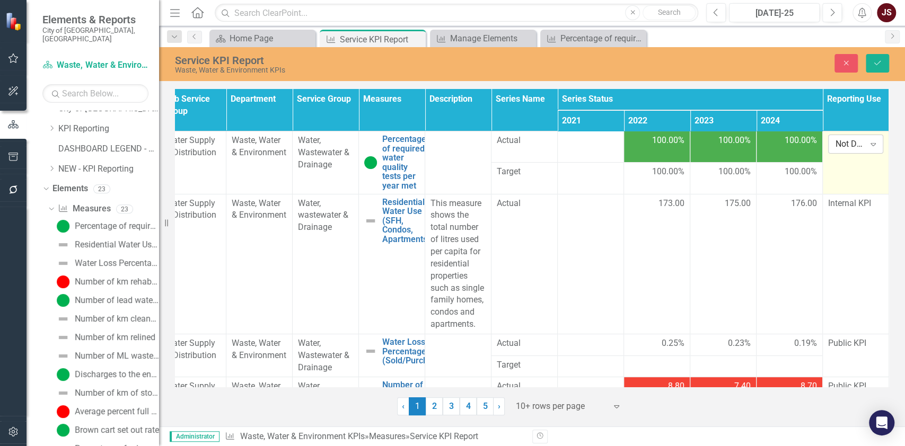
click at [753, 142] on div "Expand" at bounding box center [872, 144] width 19 height 17
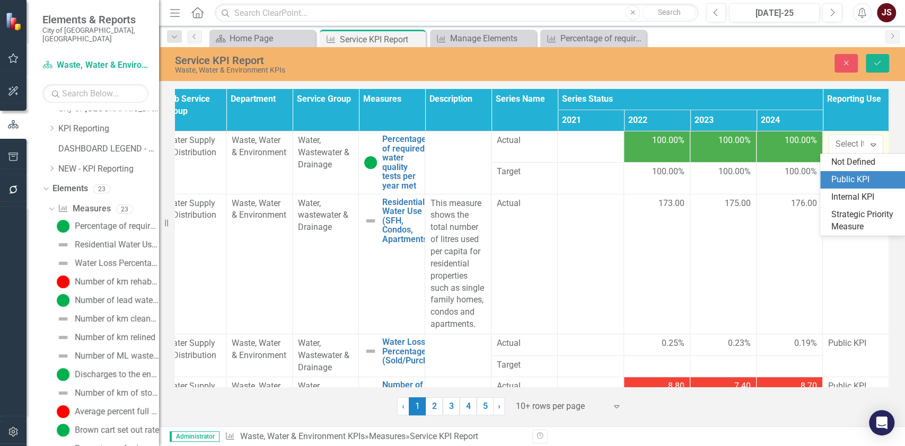
click at [753, 178] on div "Public KPI" at bounding box center [864, 180] width 68 height 12
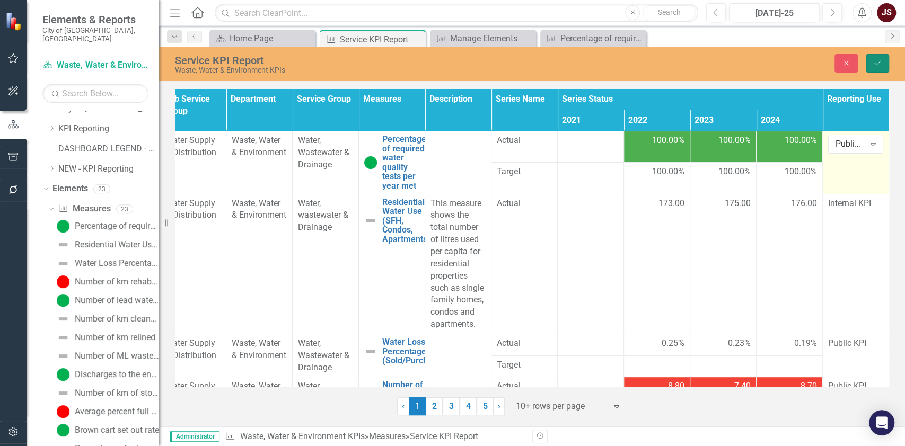
click at [753, 60] on icon "Save" at bounding box center [877, 62] width 10 height 7
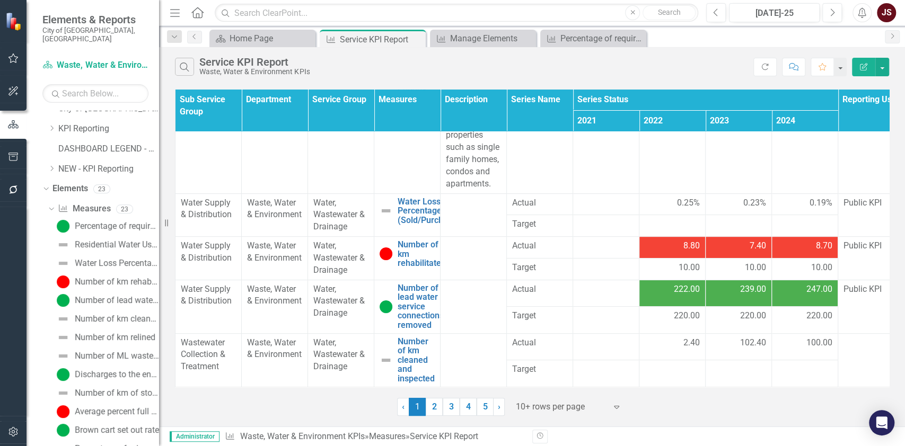
scroll to position [148, 23]
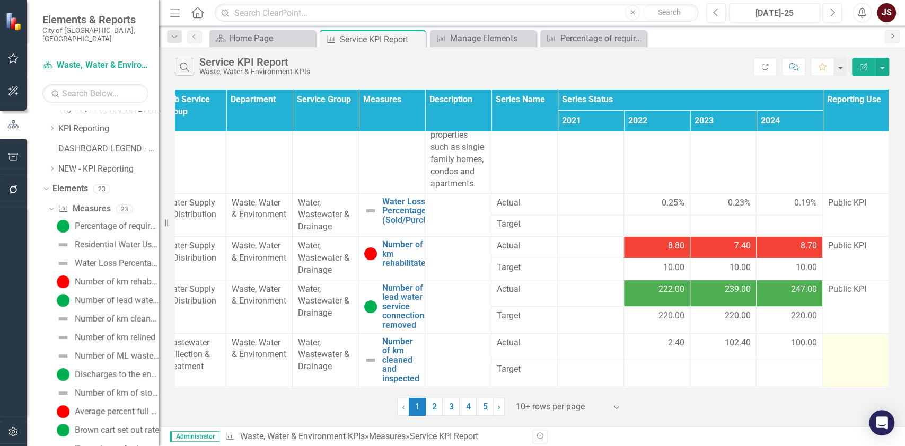
click at [753, 346] on td at bounding box center [855, 360] width 66 height 54
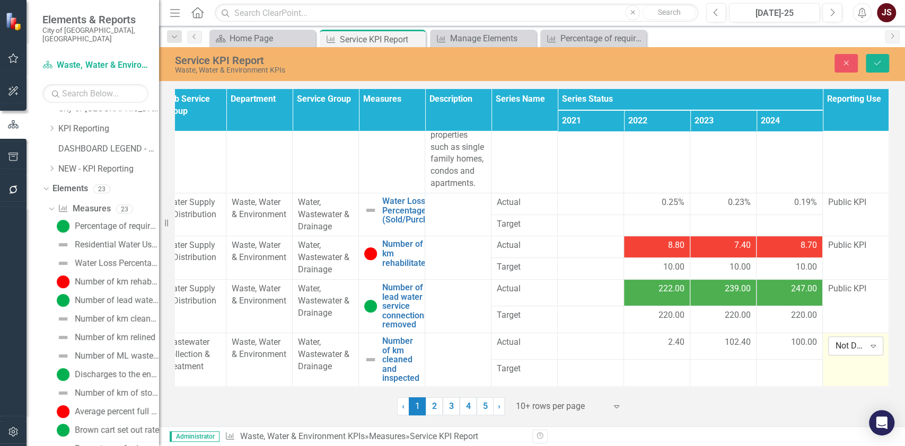
click at [753, 339] on div "Expand" at bounding box center [872, 346] width 19 height 17
click at [753, 293] on div "Internal KPI" at bounding box center [864, 291] width 68 height 12
click at [753, 61] on icon "Save" at bounding box center [877, 62] width 10 height 7
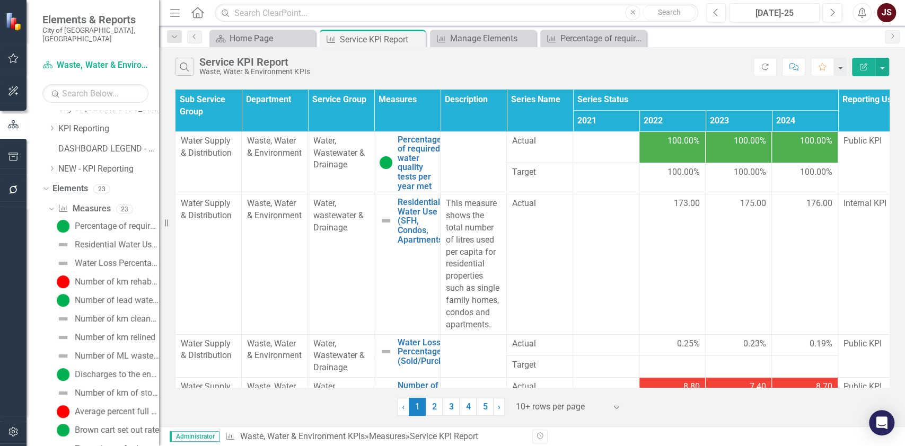
scroll to position [148, 0]
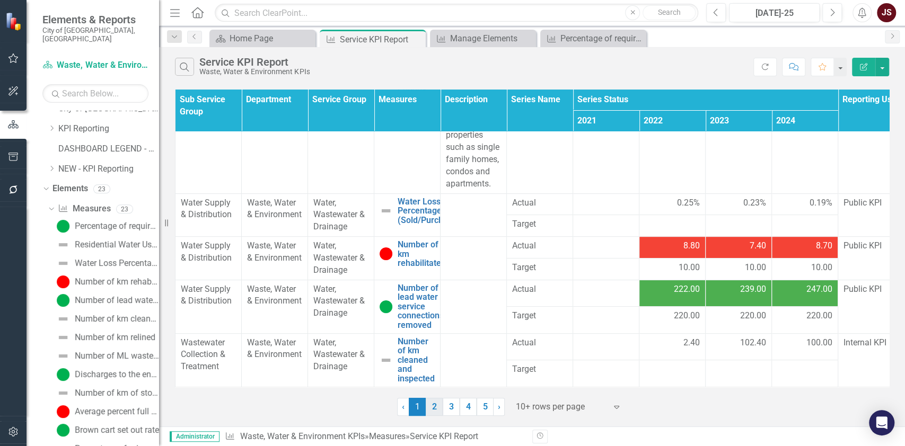
click at [436, 371] on link "2" at bounding box center [434, 407] width 17 height 18
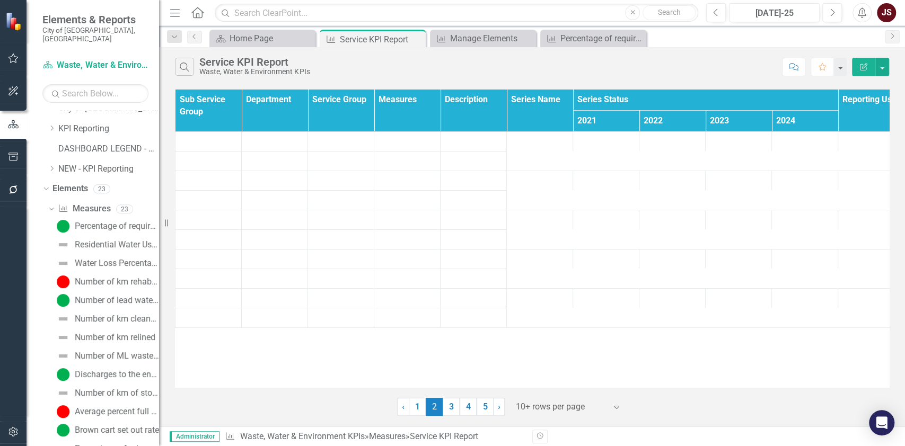
scroll to position [0, 0]
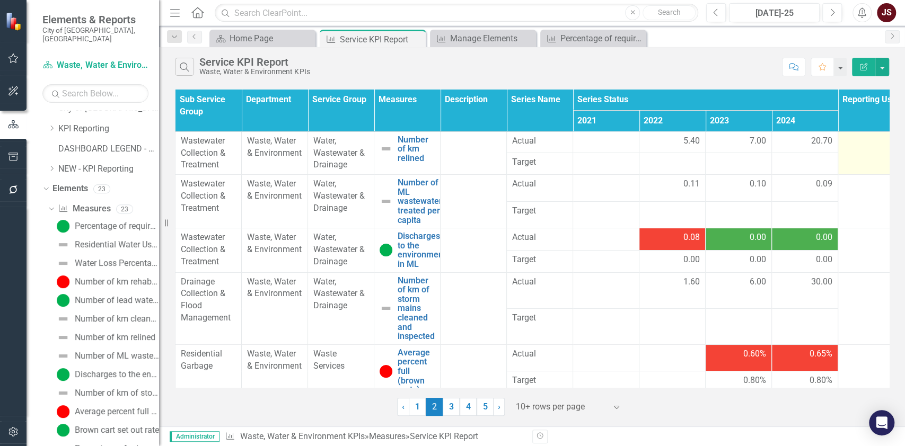
click at [753, 155] on td at bounding box center [871, 152] width 66 height 43
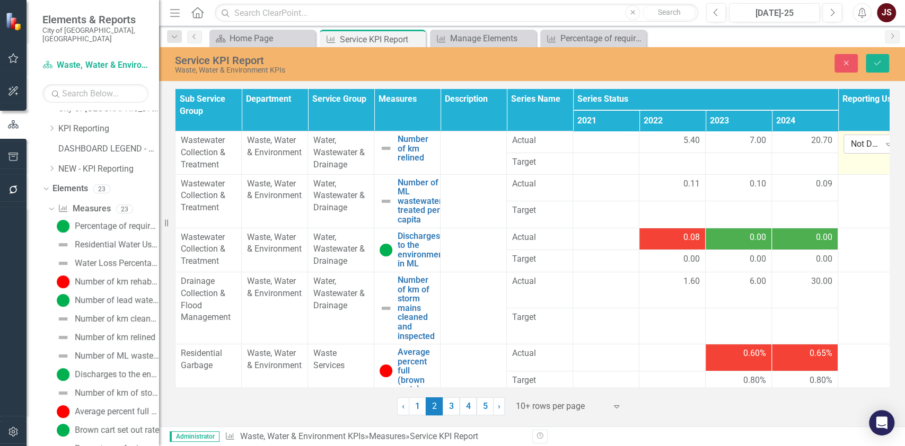
click at [753, 142] on div "Not Defined" at bounding box center [865, 144] width 29 height 12
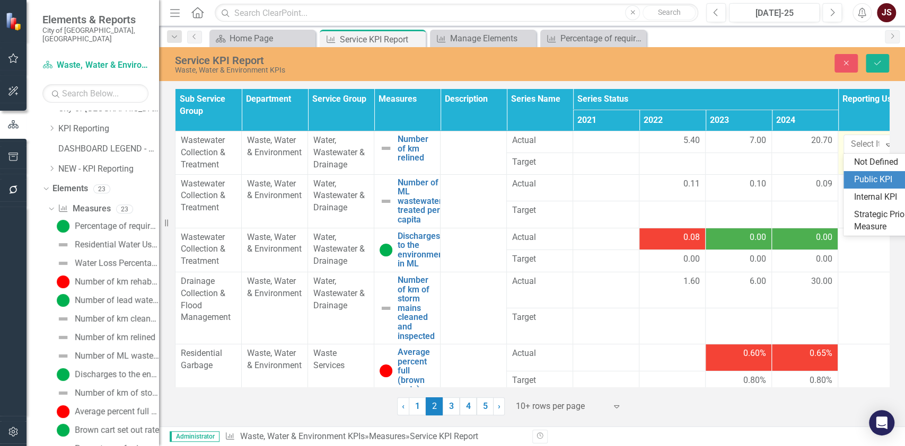
click at [753, 181] on div "Public KPI" at bounding box center [888, 180] width 68 height 12
click at [753, 65] on icon "Save" at bounding box center [877, 62] width 10 height 7
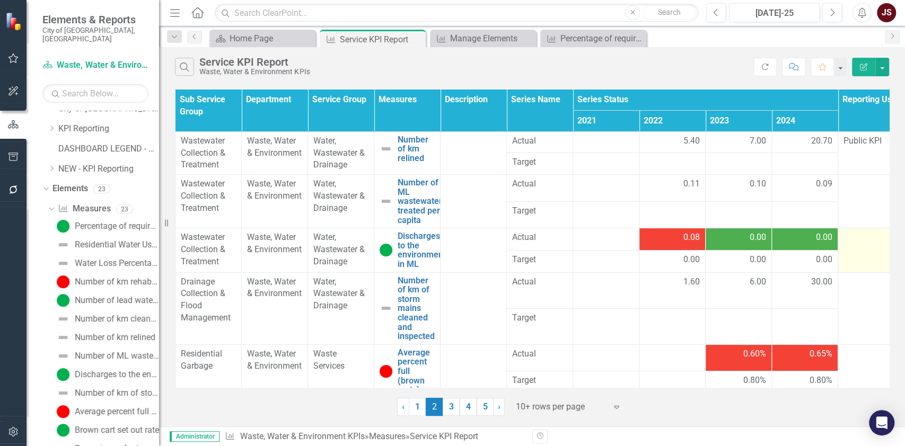
click at [753, 241] on div at bounding box center [870, 238] width 55 height 13
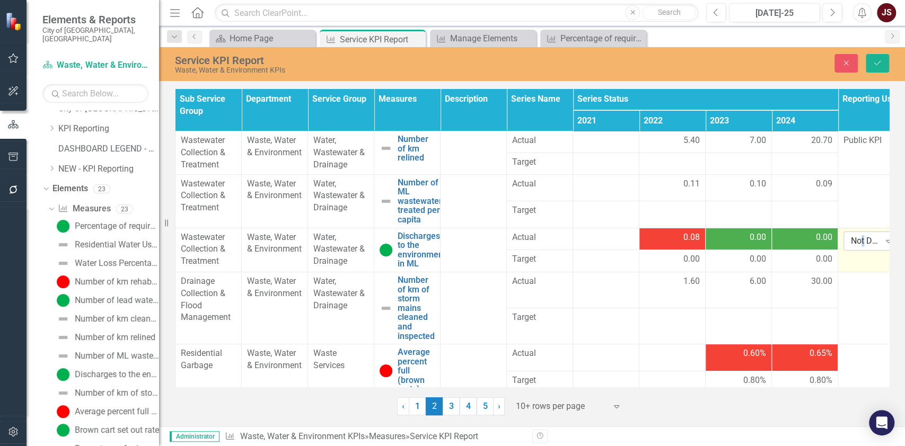
click at [753, 238] on div "Not Defined" at bounding box center [865, 241] width 29 height 12
click at [753, 61] on icon "button" at bounding box center [846, 63] width 5 height 5
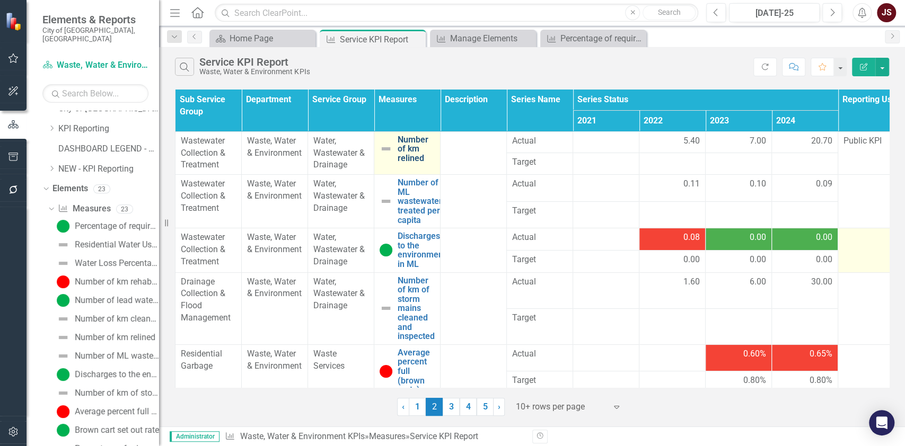
click at [414, 144] on link "Number of km relined" at bounding box center [415, 149] width 37 height 28
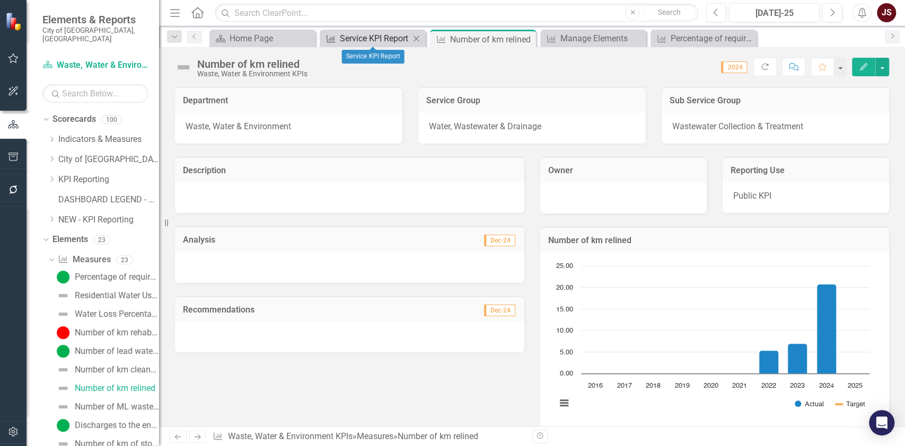
click at [373, 32] on div "Service KPI Report" at bounding box center [375, 38] width 70 height 13
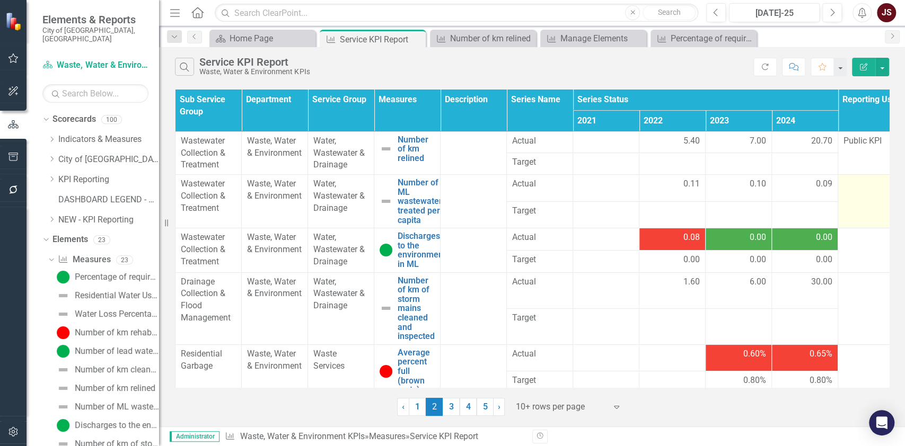
click at [753, 193] on td at bounding box center [871, 202] width 66 height 54
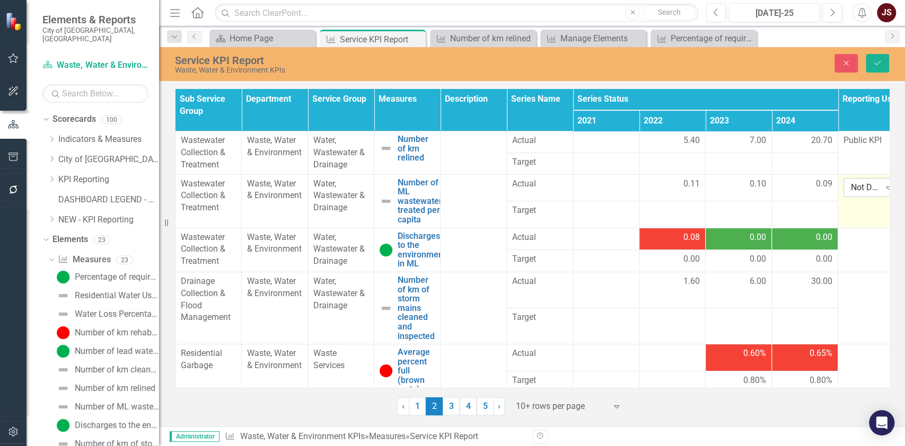
click at [753, 188] on div "Not Defined" at bounding box center [865, 187] width 29 height 12
click at [753, 235] on div "Internal KPI" at bounding box center [888, 240] width 68 height 12
click at [753, 66] on icon "Save" at bounding box center [877, 62] width 10 height 7
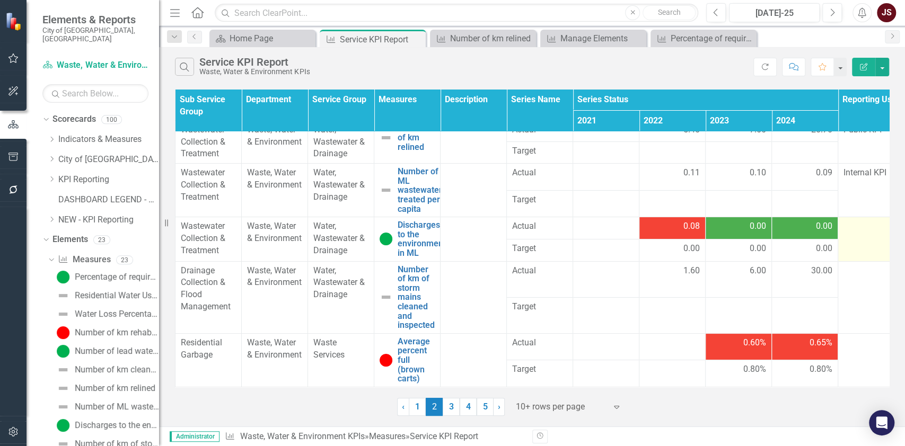
scroll to position [18, 0]
click at [753, 179] on td "Internal KPI" at bounding box center [871, 191] width 66 height 54
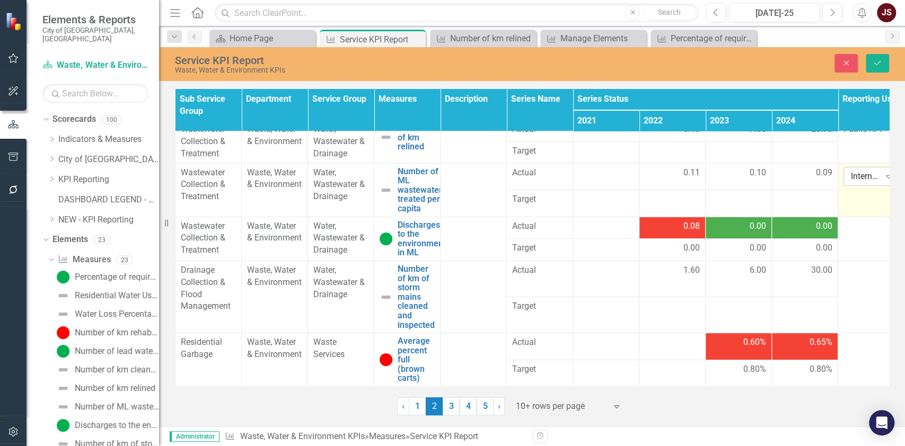
click at [753, 171] on div "Internal KPI" at bounding box center [865, 176] width 29 height 12
click at [753, 203] on div "Public KPI" at bounding box center [888, 205] width 68 height 12
click at [753, 65] on icon "Save" at bounding box center [877, 62] width 10 height 7
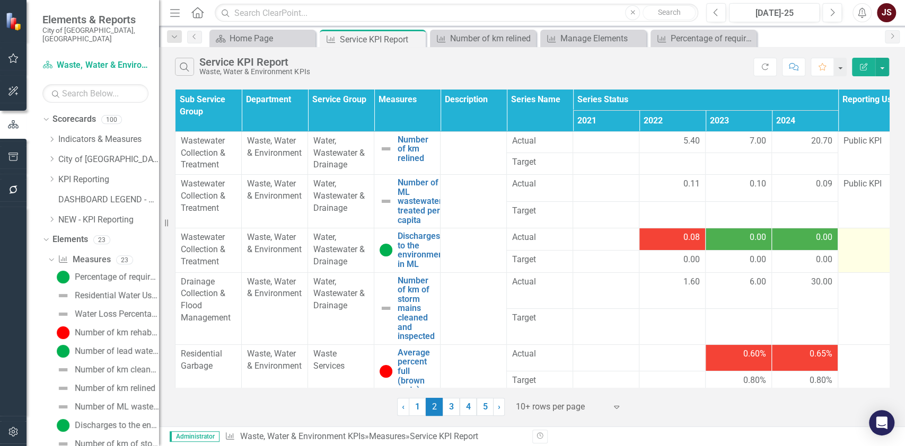
click at [753, 248] on td at bounding box center [871, 250] width 66 height 44
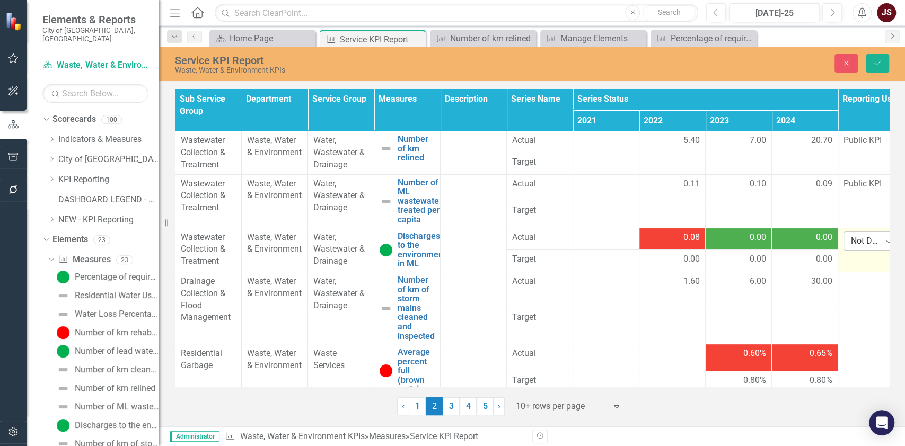
click at [753, 235] on div "Not Defined" at bounding box center [865, 241] width 29 height 12
click at [753, 277] on div "Public KPI" at bounding box center [888, 277] width 68 height 12
click at [753, 63] on icon "Save" at bounding box center [877, 62] width 10 height 7
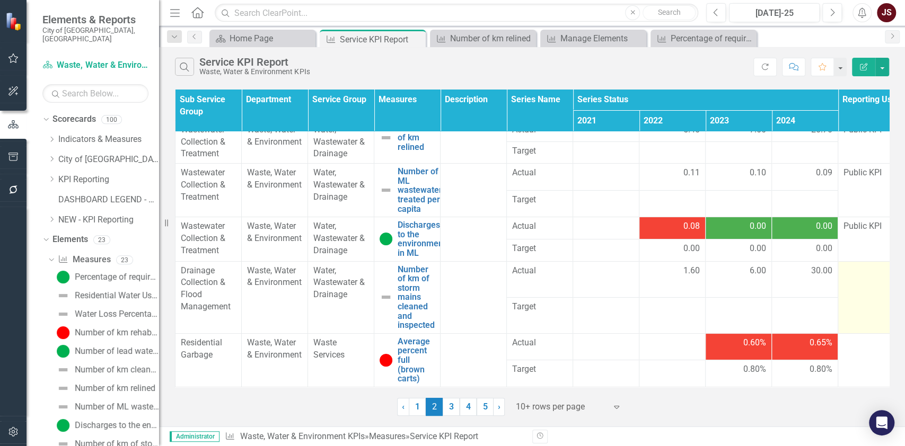
click at [753, 276] on td at bounding box center [871, 297] width 66 height 72
click at [753, 274] on td at bounding box center [871, 297] width 66 height 72
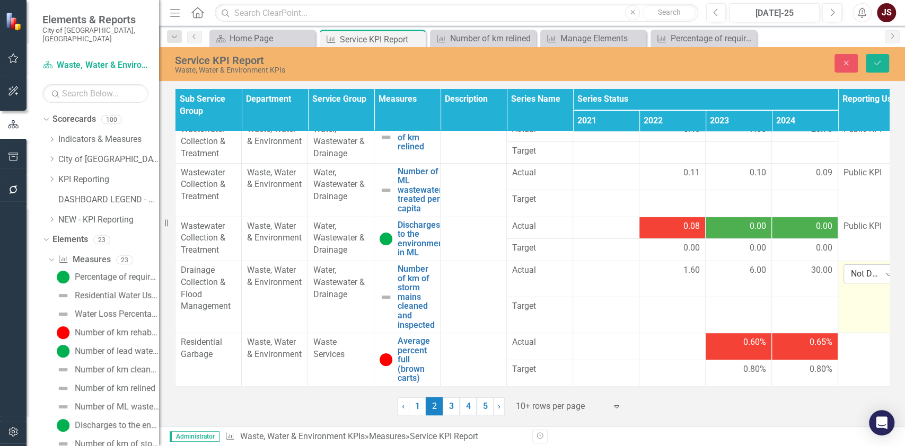
click at [753, 271] on div "Not Defined" at bounding box center [865, 274] width 29 height 12
click at [753, 314] on div "Internal KPI" at bounding box center [888, 320] width 68 height 12
click at [753, 55] on button "Save" at bounding box center [876, 63] width 23 height 19
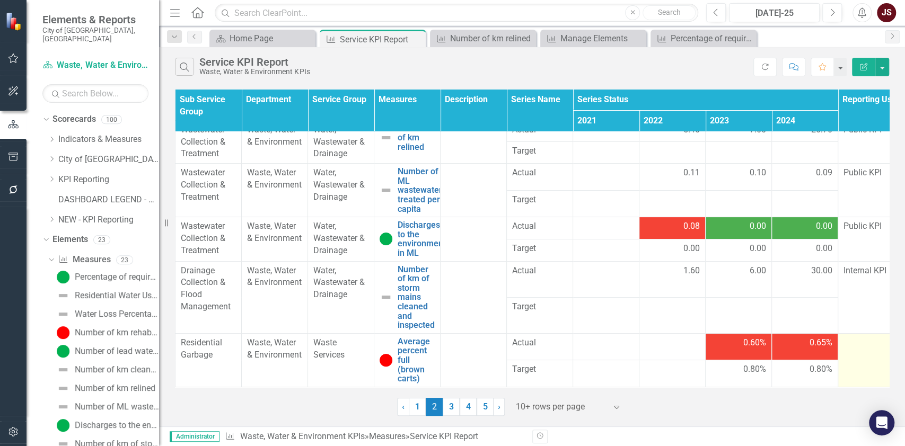
click at [753, 357] on td at bounding box center [871, 360] width 66 height 54
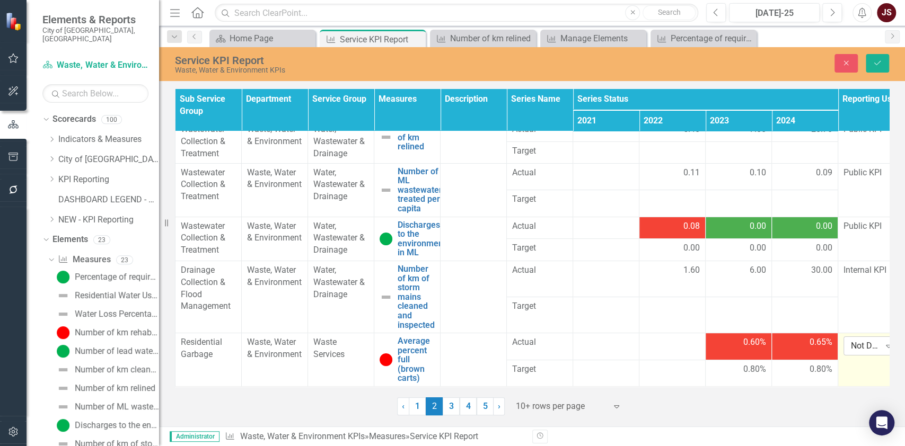
click at [753, 343] on div "Not Defined" at bounding box center [865, 346] width 29 height 12
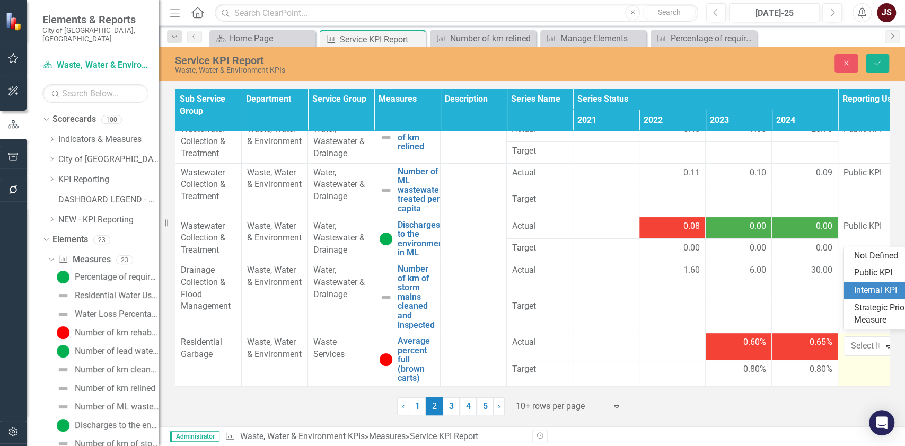
drag, startPoint x: 880, startPoint y: 290, endPoint x: 873, endPoint y: 290, distance: 6.4
click at [753, 291] on div "Internal KPI" at bounding box center [888, 291] width 68 height 12
click at [753, 57] on button "Save" at bounding box center [876, 63] width 23 height 19
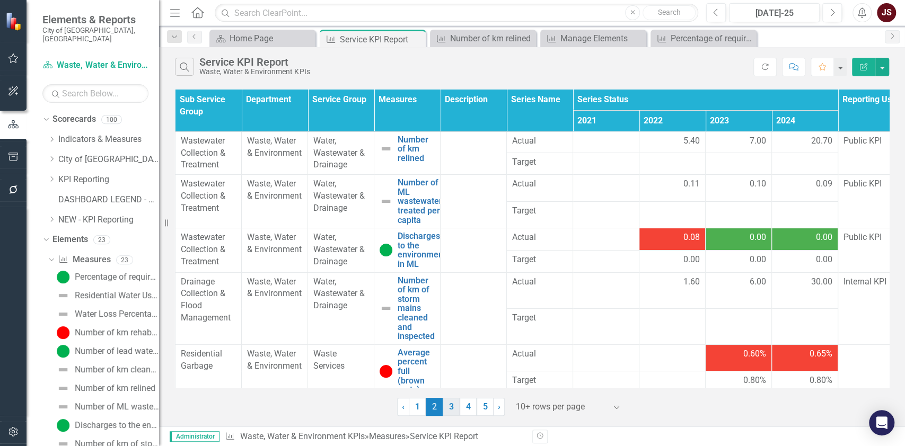
click at [450, 371] on link "3" at bounding box center [450, 407] width 17 height 18
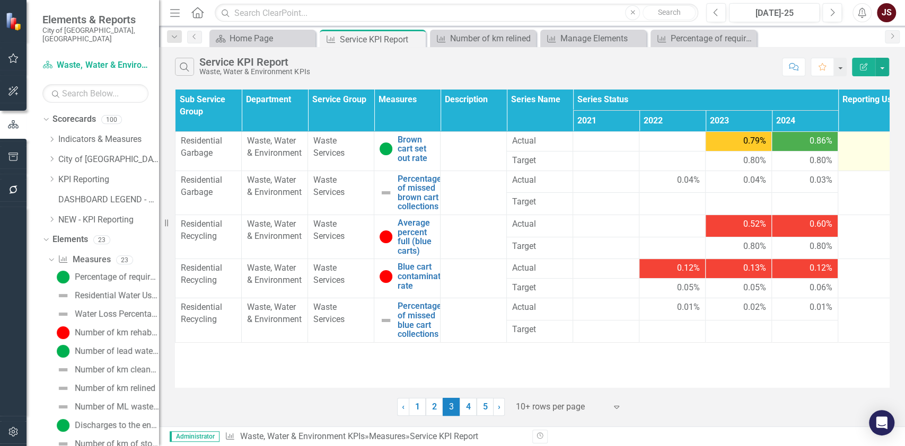
click at [753, 142] on div at bounding box center [870, 141] width 55 height 13
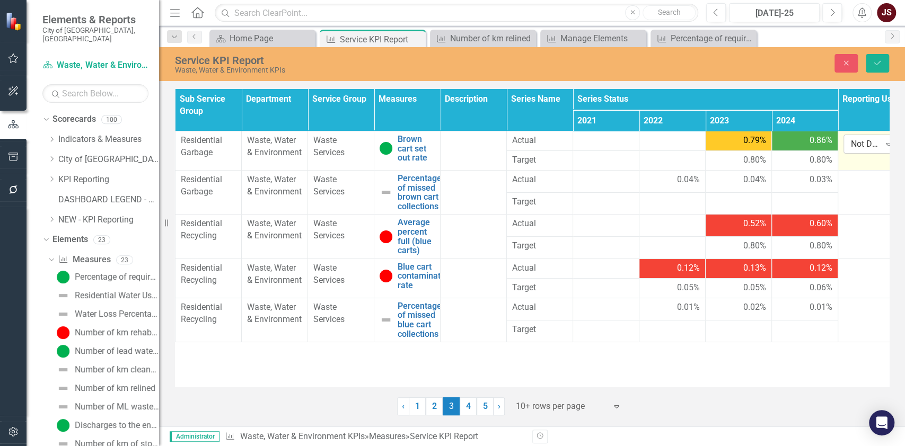
click at [753, 144] on div "Not Defined" at bounding box center [865, 144] width 29 height 12
click at [753, 195] on div "Internal KPI" at bounding box center [888, 197] width 68 height 12
click at [753, 61] on icon "Save" at bounding box center [877, 62] width 10 height 7
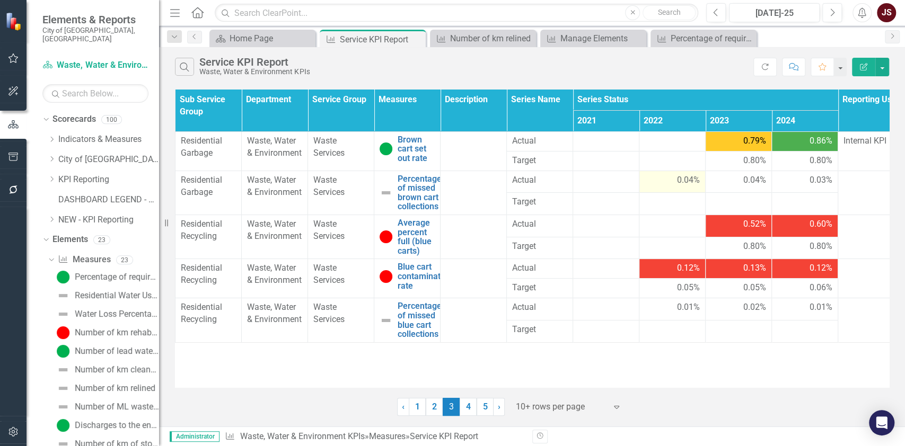
click at [688, 182] on span "0.04%" at bounding box center [688, 180] width 23 height 12
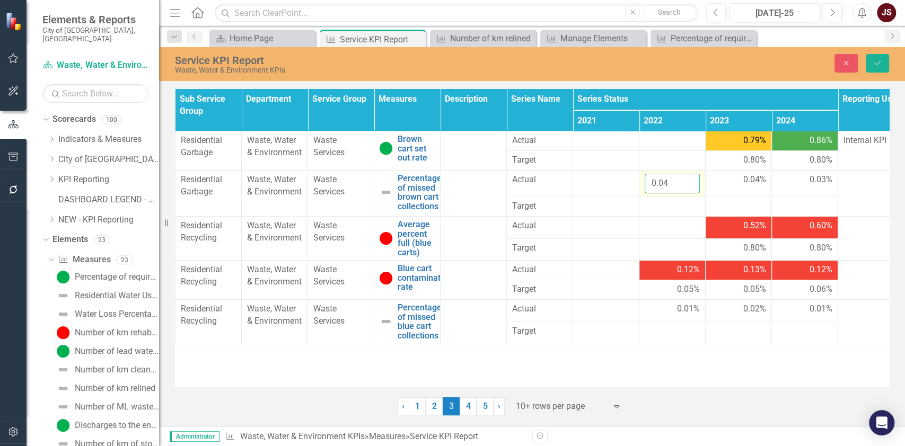
click at [667, 187] on input "0.04" at bounding box center [671, 184] width 55 height 20
type input "4"
click at [747, 183] on span "0.04%" at bounding box center [754, 180] width 23 height 12
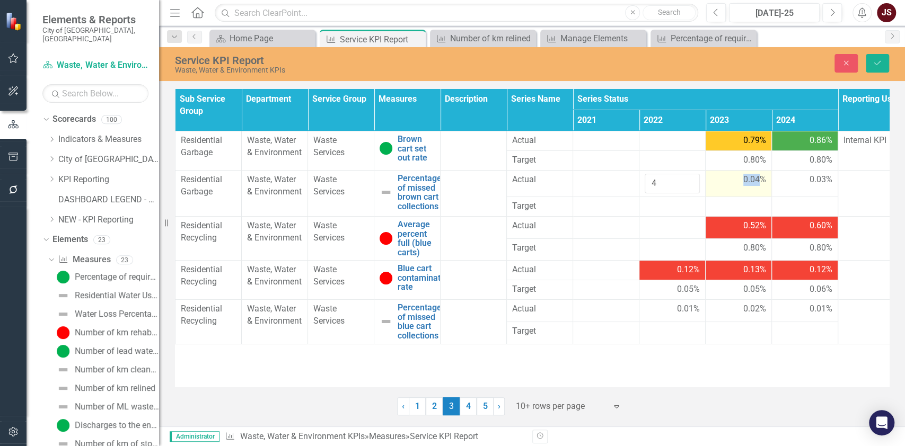
click at [747, 183] on span "0.04%" at bounding box center [754, 180] width 23 height 12
click at [734, 186] on input "0.04" at bounding box center [738, 184] width 55 height 20
click at [734, 185] on input "0.04" at bounding box center [738, 184] width 55 height 20
drag, startPoint x: 734, startPoint y: 183, endPoint x: 685, endPoint y: 183, distance: 49.3
click at [685, 183] on tr "Residential Garbage Waste, Water & Environment Waste Services Percentage of mis…" at bounding box center [539, 184] width 729 height 26
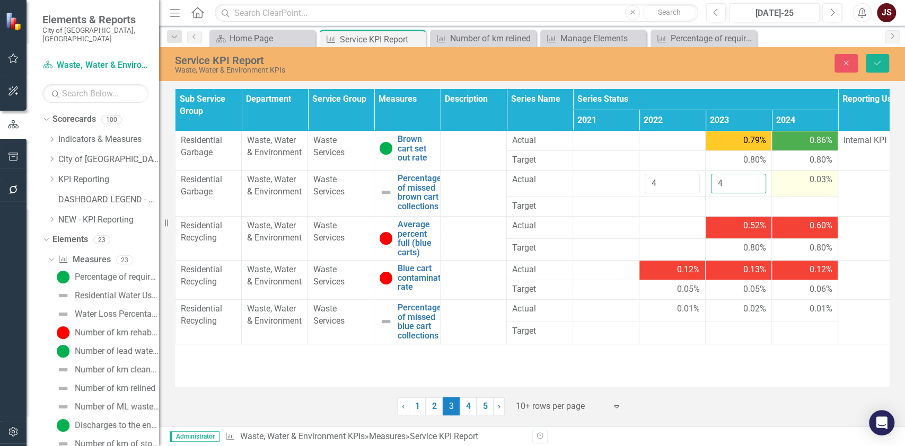
type input "4"
click at [753, 187] on td "0.03%" at bounding box center [805, 184] width 66 height 26
drag, startPoint x: 802, startPoint y: 183, endPoint x: 716, endPoint y: 186, distance: 85.9
click at [716, 186] on tr "Residential Garbage Waste, Water & Environment Waste Services Percentage of mis…" at bounding box center [539, 184] width 729 height 26
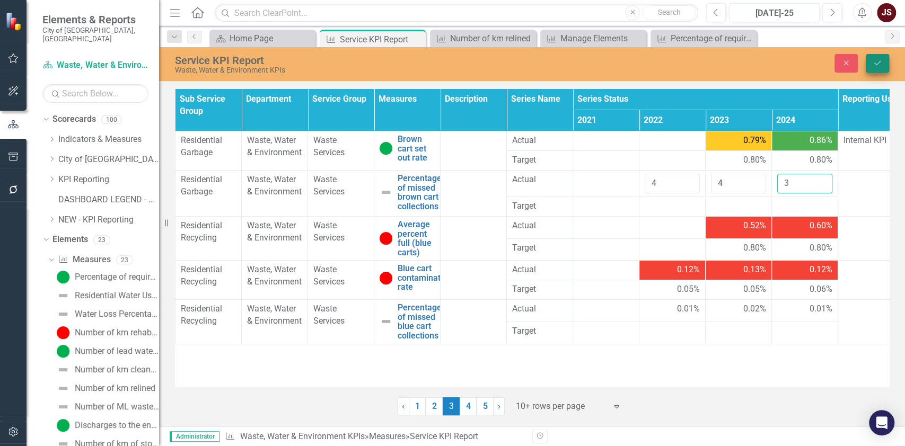
type input "3"
click at [753, 66] on icon "Save" at bounding box center [877, 62] width 10 height 7
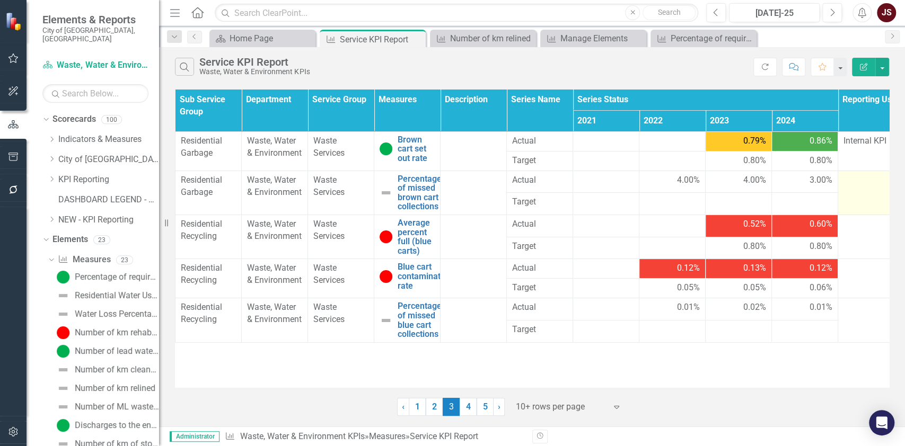
click at [753, 191] on td at bounding box center [871, 193] width 66 height 44
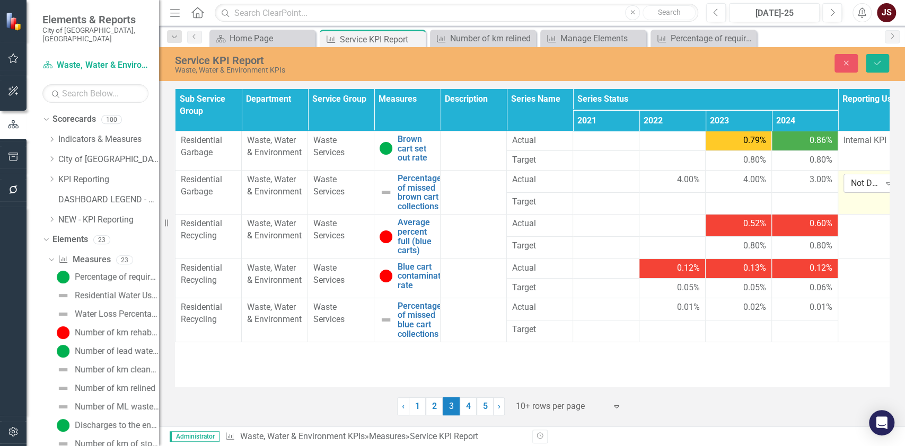
click at [753, 184] on div "Not Defined" at bounding box center [865, 184] width 29 height 12
click at [753, 237] on div "Internal KPI" at bounding box center [888, 237] width 68 height 12
click at [753, 61] on icon "Save" at bounding box center [877, 62] width 10 height 7
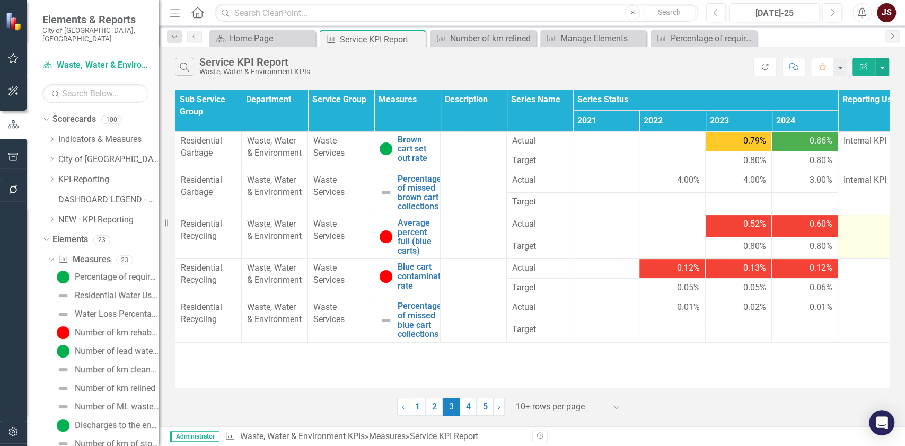
click at [753, 228] on div at bounding box center [870, 224] width 55 height 13
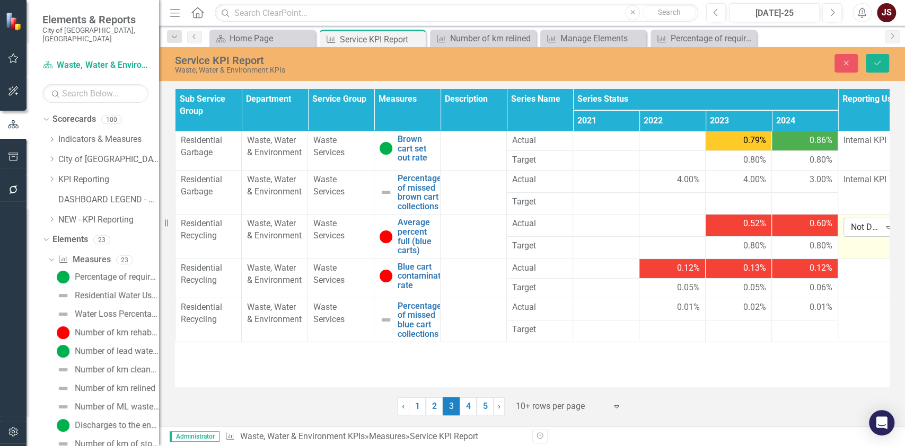
click at [753, 228] on div "Not Defined" at bounding box center [865, 228] width 29 height 12
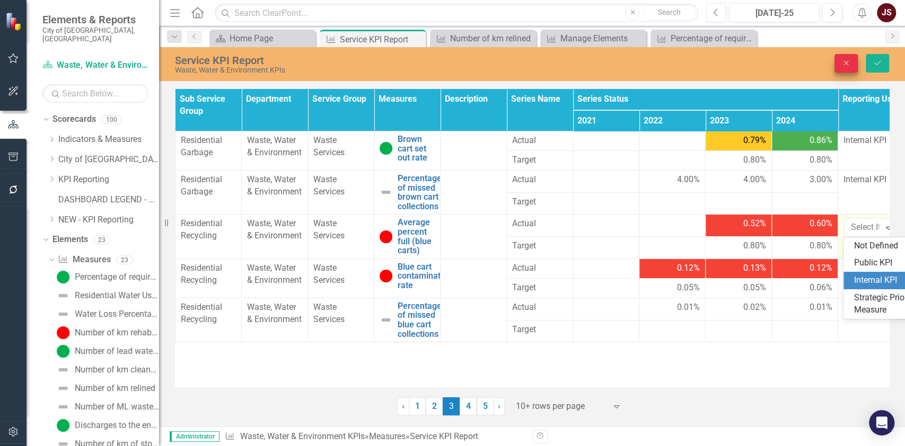
drag, startPoint x: 877, startPoint y: 278, endPoint x: 856, endPoint y: 66, distance: 213.5
click at [753, 276] on div "Internal KPI" at bounding box center [888, 280] width 68 height 12
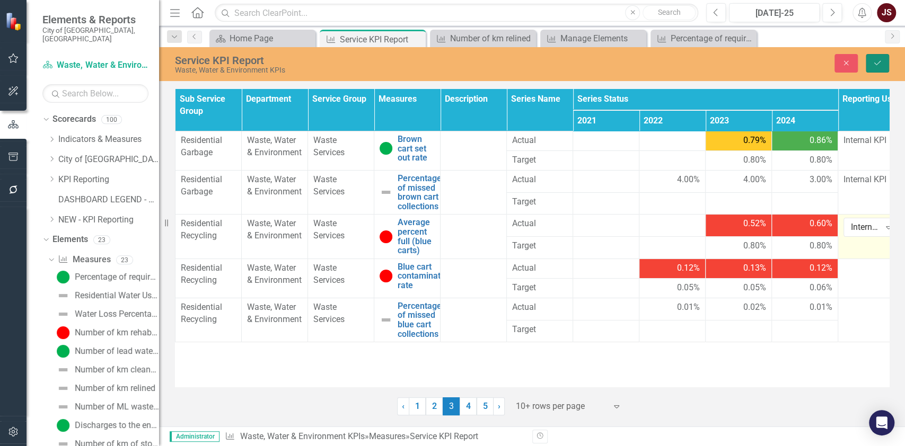
click at [753, 62] on icon "Save" at bounding box center [877, 62] width 10 height 7
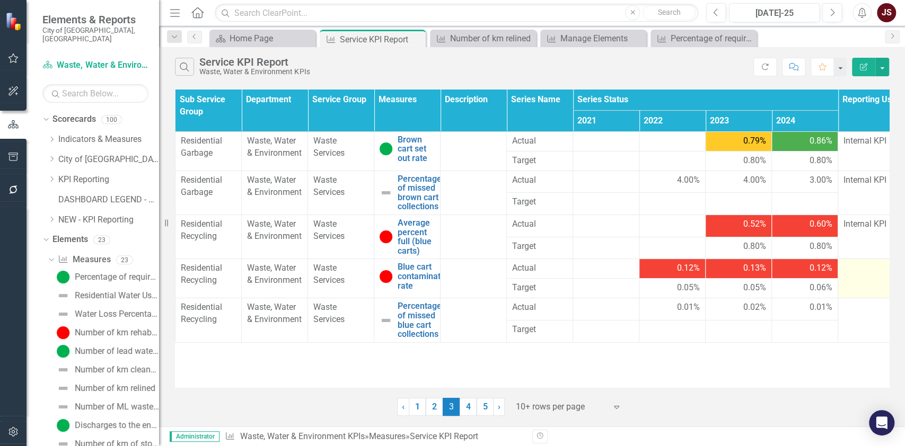
click at [753, 282] on td at bounding box center [871, 278] width 66 height 39
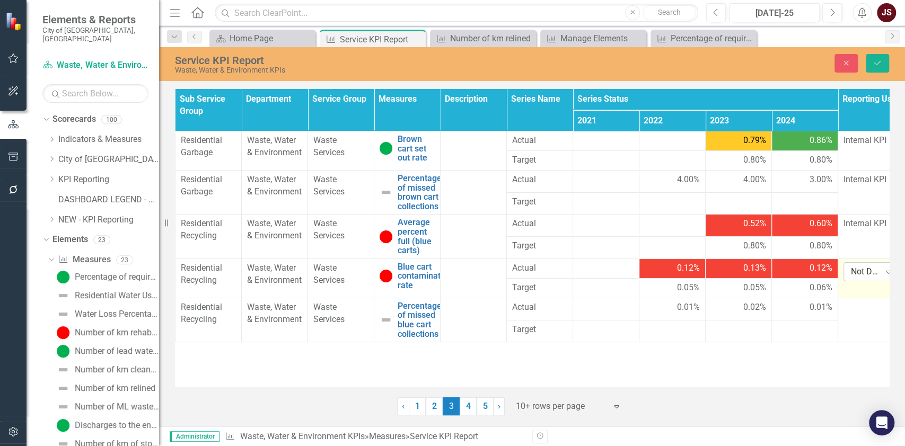
click at [753, 270] on div "Not Defined" at bounding box center [865, 271] width 29 height 12
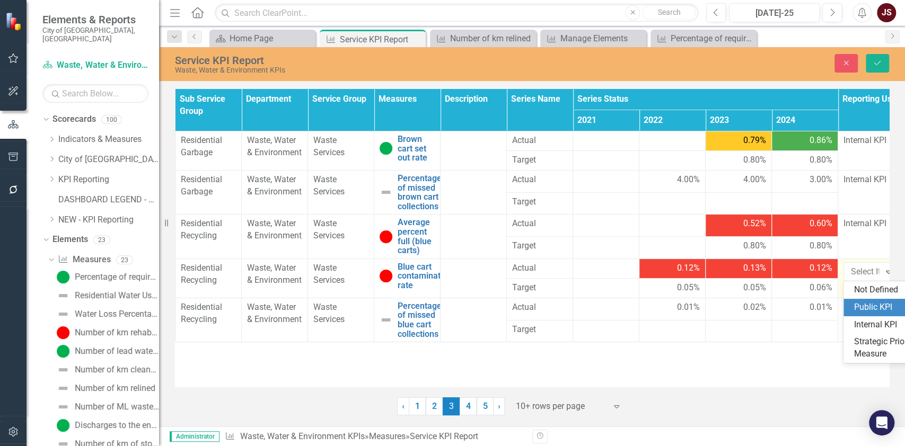
click at [753, 303] on div "Public KPI" at bounding box center [888, 308] width 68 height 12
click at [753, 67] on button "Save" at bounding box center [876, 63] width 23 height 19
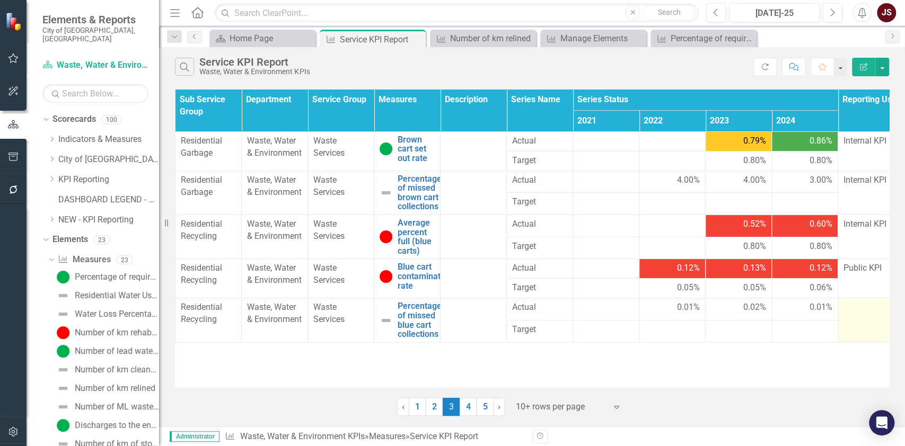
click at [753, 323] on td at bounding box center [871, 320] width 66 height 44
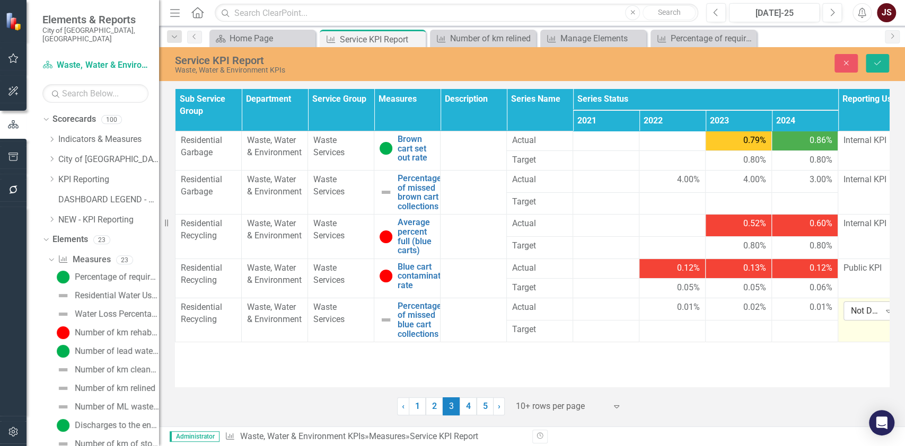
click at [753, 312] on div "Not Defined" at bounding box center [865, 311] width 29 height 12
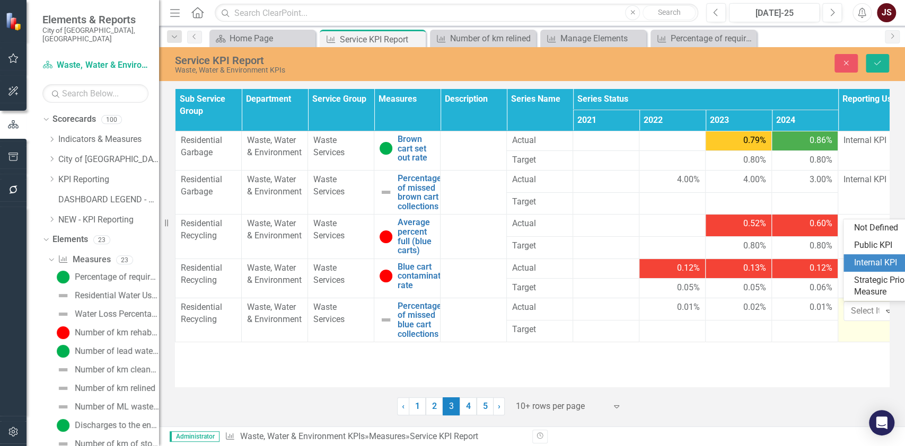
click at [753, 257] on div "Internal KPI" at bounding box center [888, 263] width 68 height 12
click at [753, 66] on icon "Save" at bounding box center [877, 62] width 10 height 7
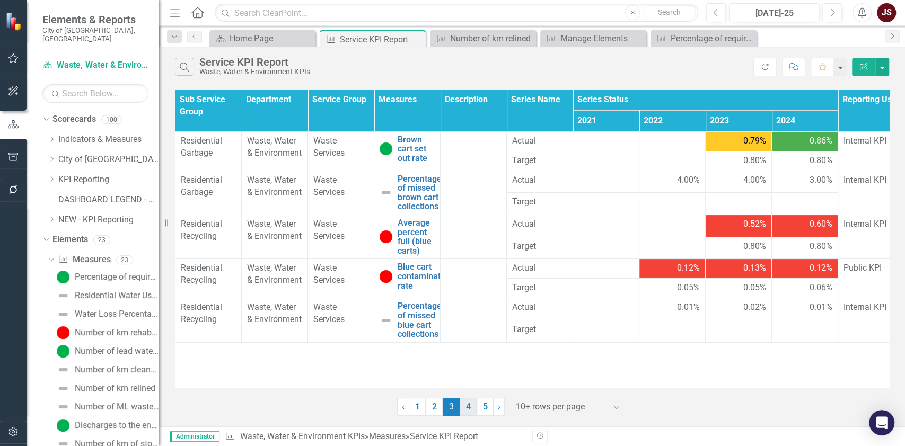
click at [470, 371] on link "4" at bounding box center [467, 407] width 17 height 18
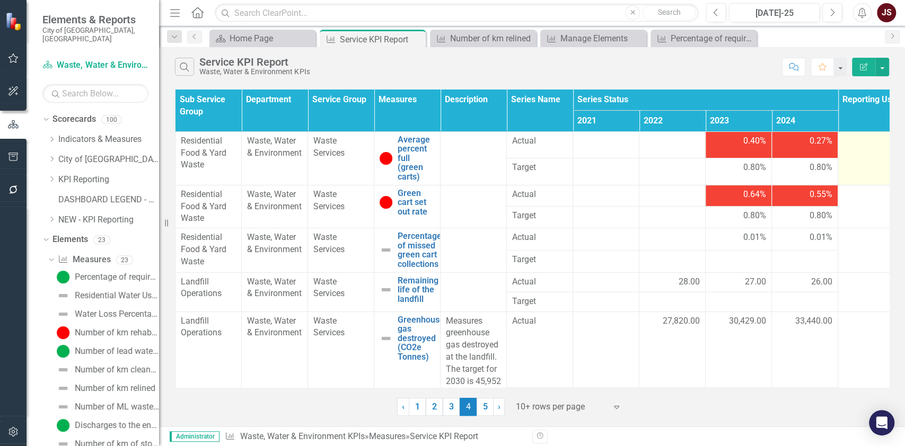
click at [753, 158] on td at bounding box center [871, 158] width 66 height 54
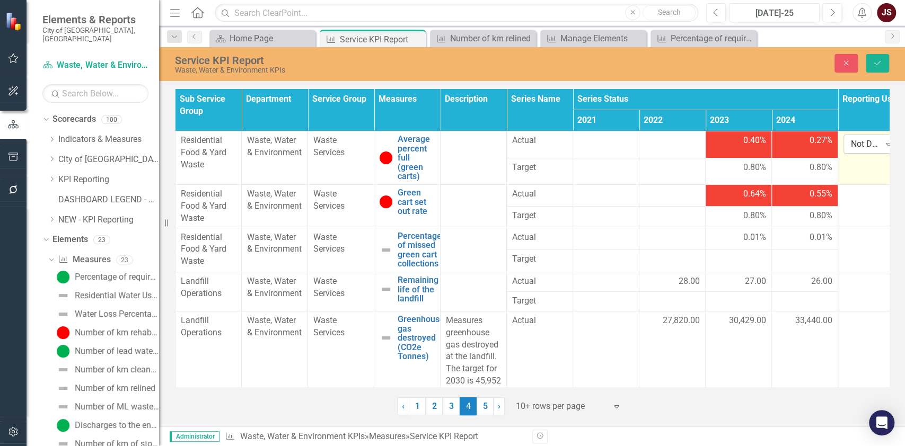
click at [753, 138] on div "Not Defined" at bounding box center [865, 144] width 29 height 12
click at [753, 193] on div "Internal KPI" at bounding box center [888, 197] width 68 height 12
click at [753, 60] on button "Save" at bounding box center [876, 63] width 23 height 19
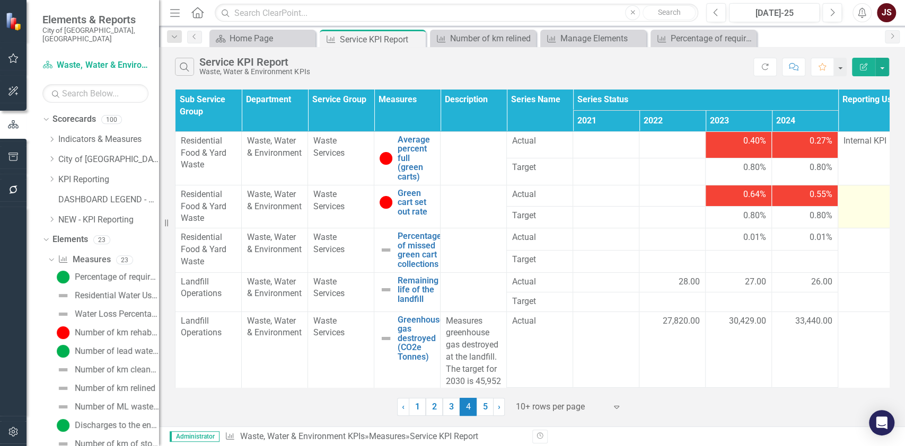
click at [753, 211] on td at bounding box center [871, 206] width 66 height 43
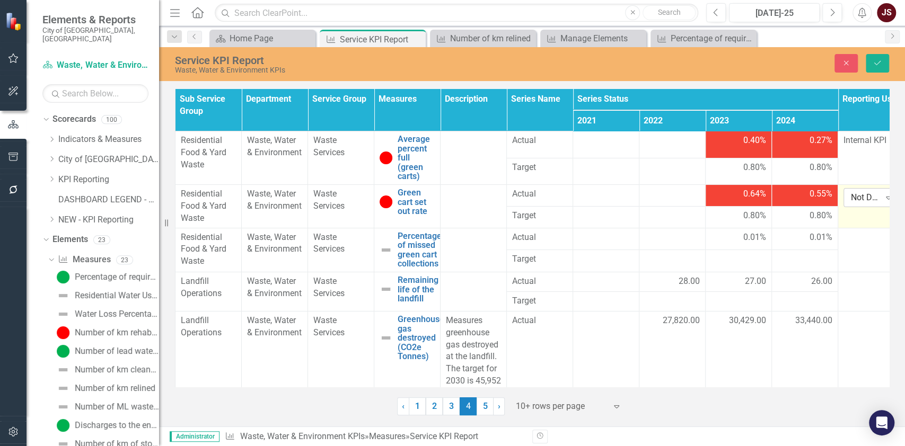
click at [753, 196] on div "Not Defined" at bounding box center [865, 198] width 29 height 12
drag, startPoint x: 873, startPoint y: 243, endPoint x: 870, endPoint y: 184, distance: 58.9
click at [753, 244] on div "Internal KPI" at bounding box center [885, 250] width 85 height 17
click at [753, 55] on button "Save" at bounding box center [876, 63] width 23 height 19
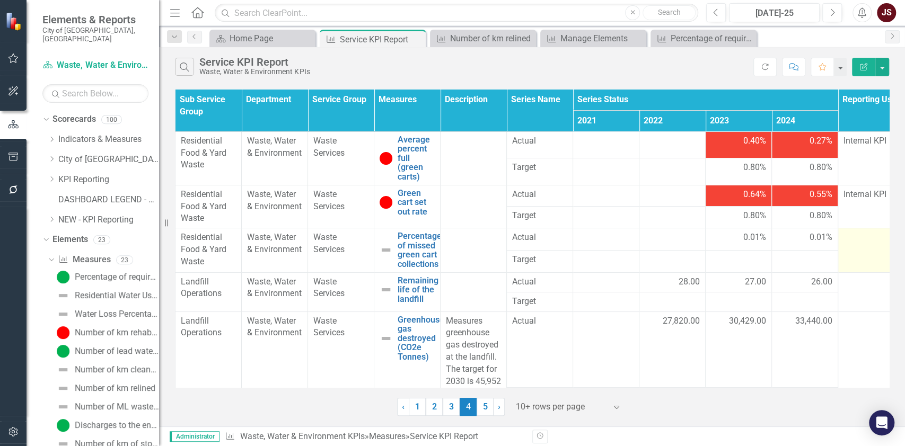
click at [753, 247] on td at bounding box center [871, 250] width 66 height 44
click at [753, 246] on td at bounding box center [871, 250] width 66 height 44
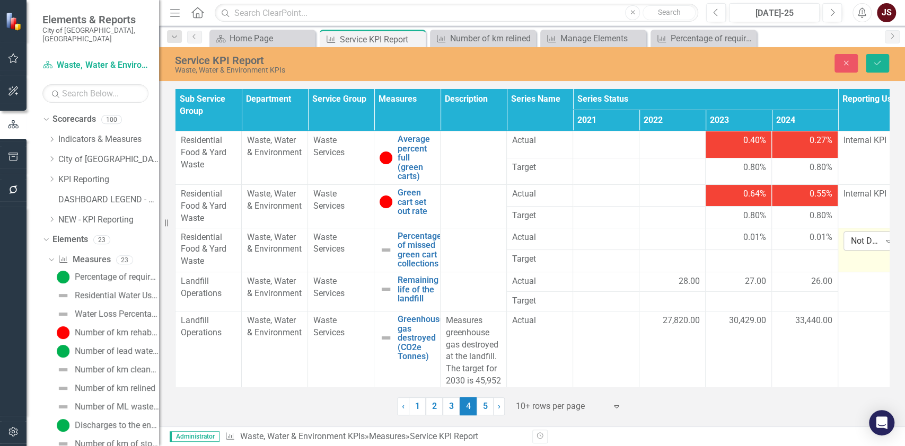
click at [753, 244] on div "Not Defined" at bounding box center [865, 241] width 29 height 12
click at [753, 289] on div "Internal KPI" at bounding box center [888, 294] width 68 height 12
click at [753, 60] on button "Save" at bounding box center [876, 63] width 23 height 19
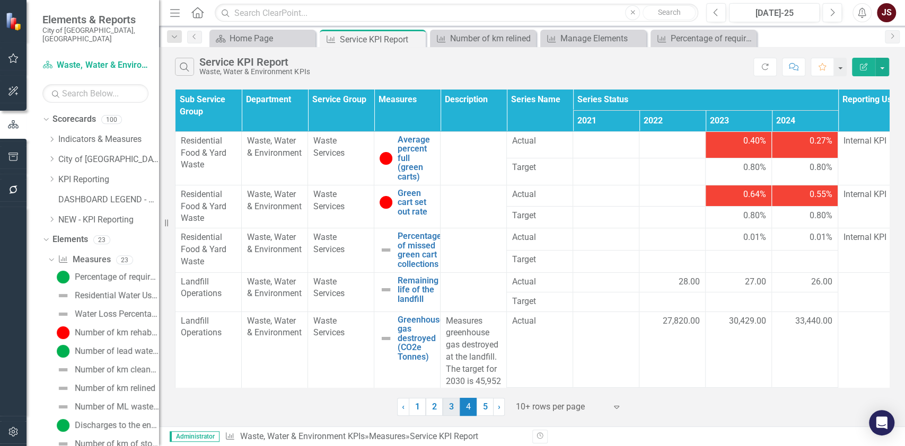
click at [455, 371] on link "3" at bounding box center [450, 407] width 17 height 18
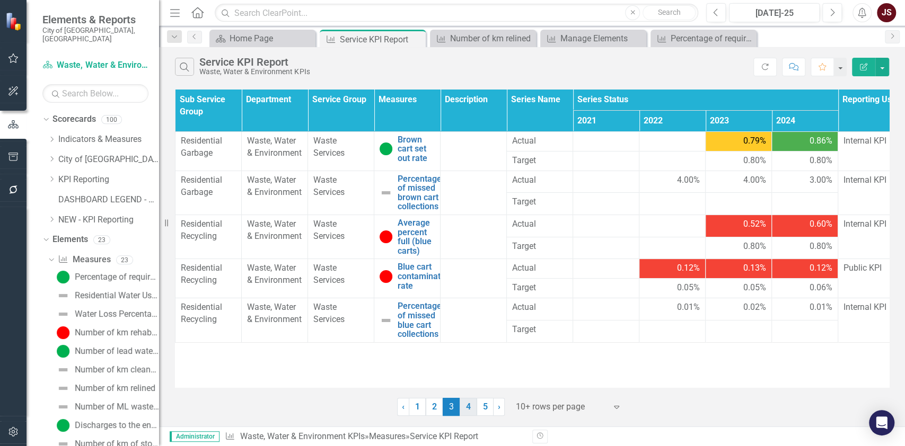
click at [465, 371] on link "4" at bounding box center [467, 407] width 17 height 18
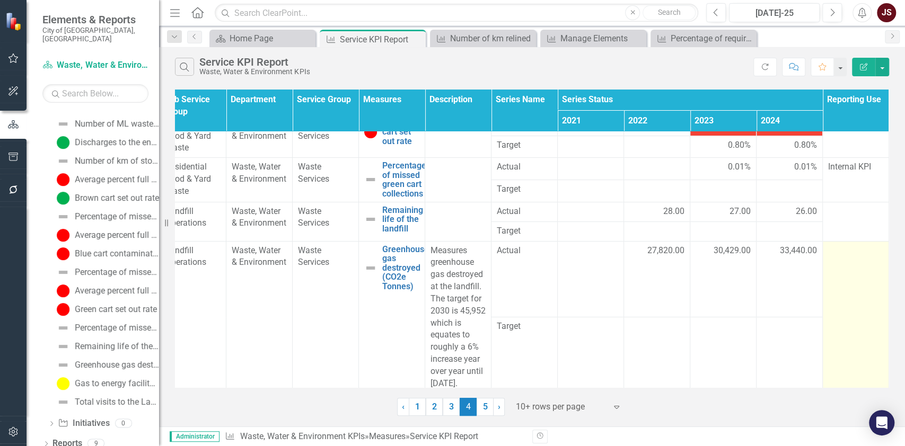
scroll to position [0, 23]
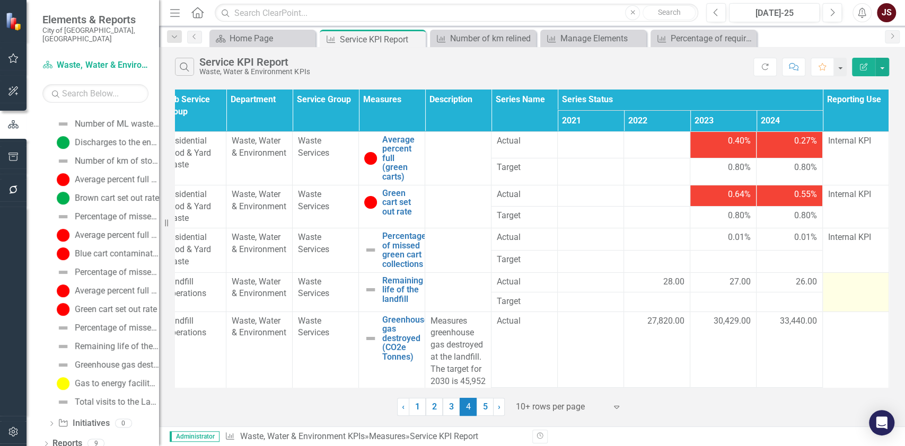
click at [753, 288] on div at bounding box center [855, 282] width 55 height 13
click at [753, 291] on td at bounding box center [855, 291] width 66 height 39
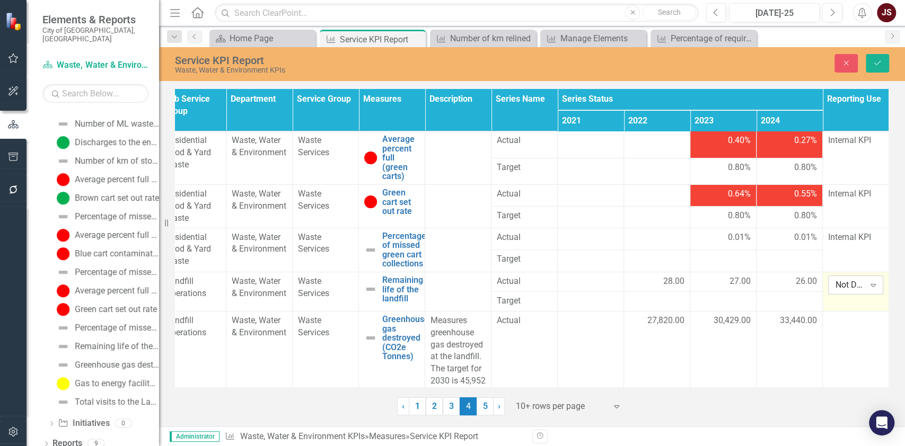
click at [753, 282] on div "Not Defined" at bounding box center [849, 285] width 29 height 12
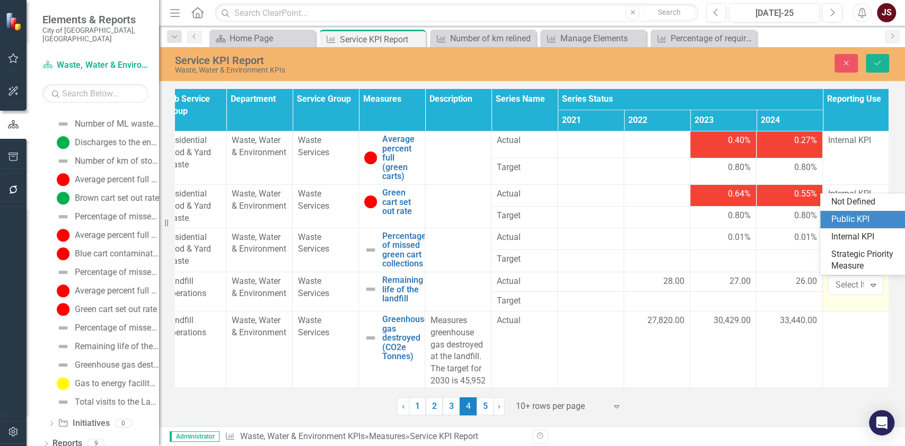
click at [753, 219] on div "Public KPI" at bounding box center [864, 220] width 68 height 12
click at [753, 60] on button "Save" at bounding box center [876, 63] width 23 height 19
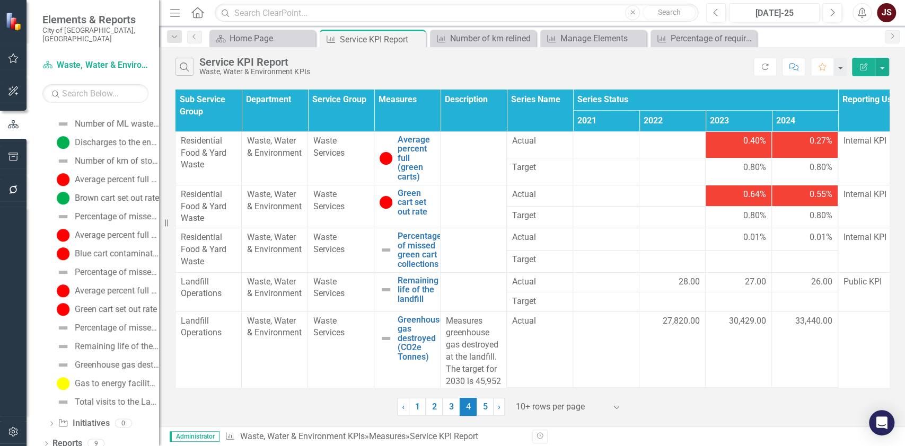
drag, startPoint x: 759, startPoint y: 387, endPoint x: 825, endPoint y: 384, distance: 66.3
click at [753, 371] on div "Sub Service Group Department Service Group Measures Description Series Name Ser…" at bounding box center [532, 239] width 714 height 298
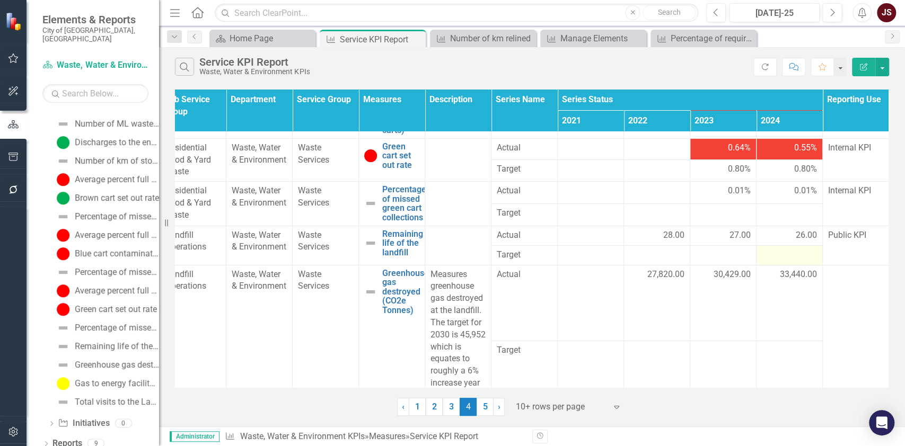
scroll to position [84, 23]
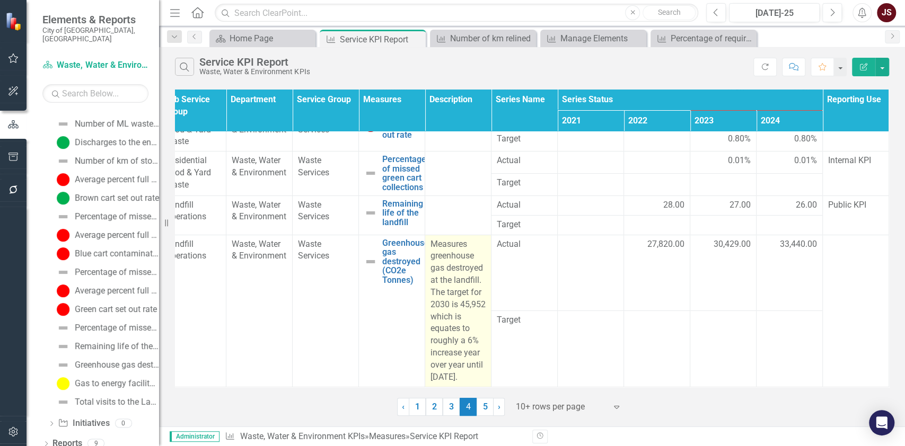
click at [445, 309] on p "Measures greenhouse gas destroyed at the landfill. The target for 2030 is 45,95…" at bounding box center [457, 310] width 55 height 145
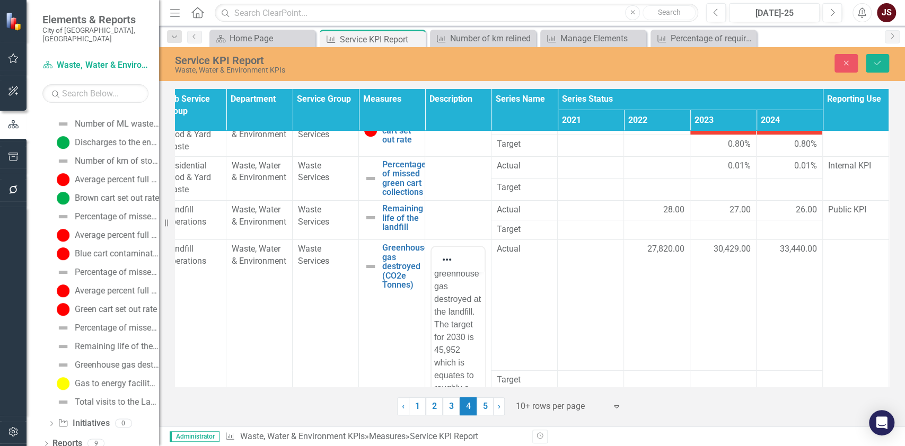
scroll to position [0, 23]
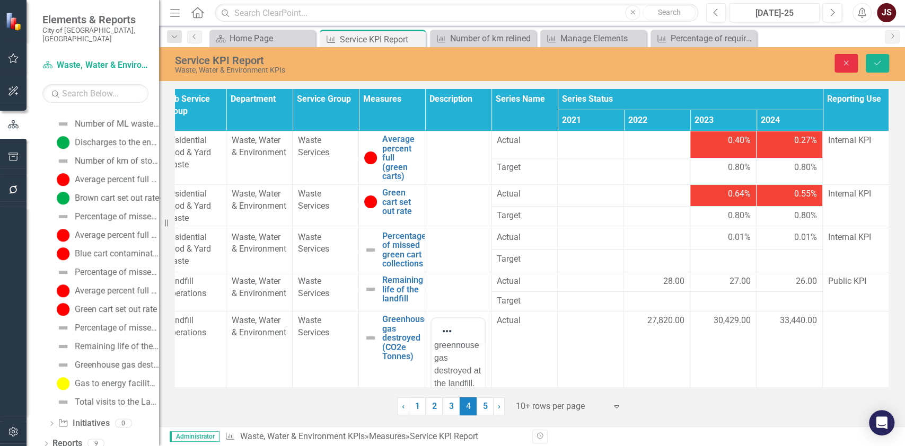
click at [753, 63] on button "Close" at bounding box center [845, 63] width 23 height 19
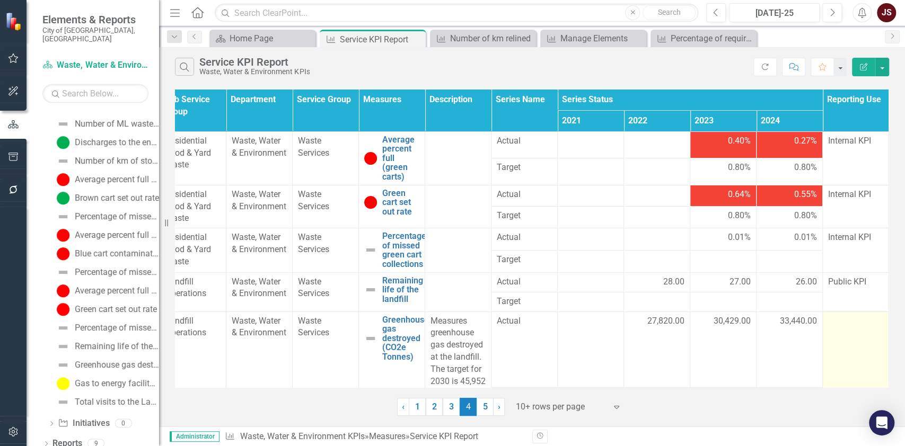
click at [753, 349] on td at bounding box center [855, 388] width 66 height 152
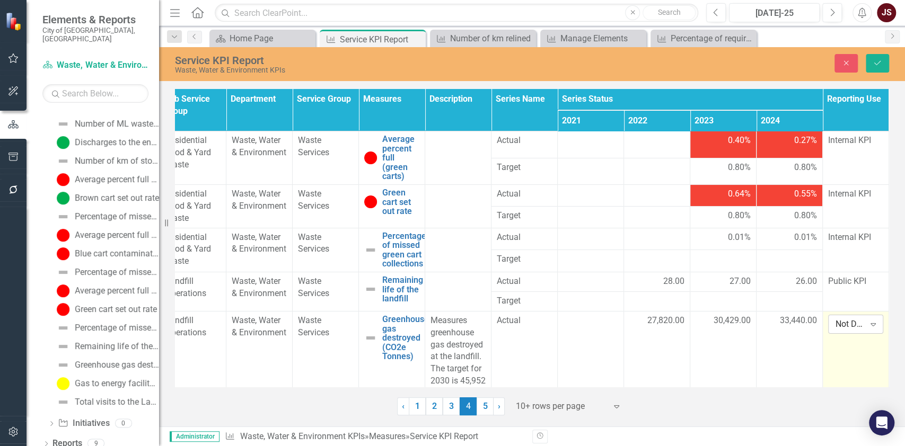
click at [753, 326] on div "Not Defined" at bounding box center [849, 324] width 29 height 12
click at [753, 256] on div "Public KPI" at bounding box center [864, 259] width 68 height 12
click at [753, 60] on icon "Save" at bounding box center [877, 62] width 10 height 7
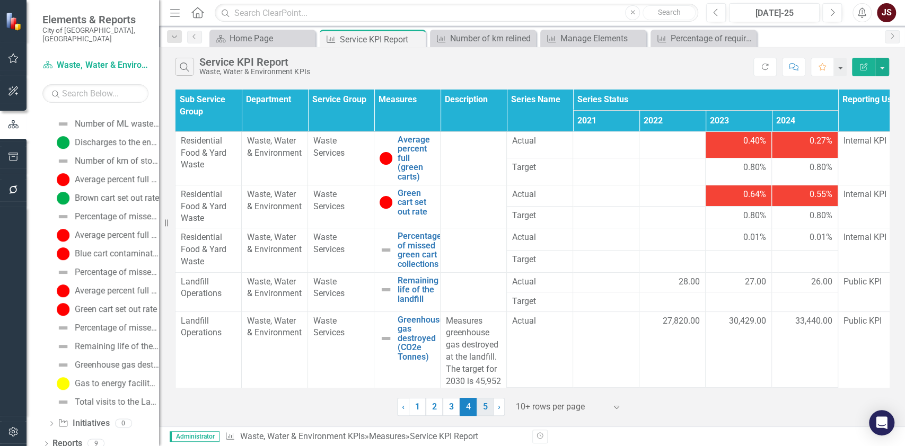
click at [485, 371] on link "5" at bounding box center [484, 407] width 17 height 18
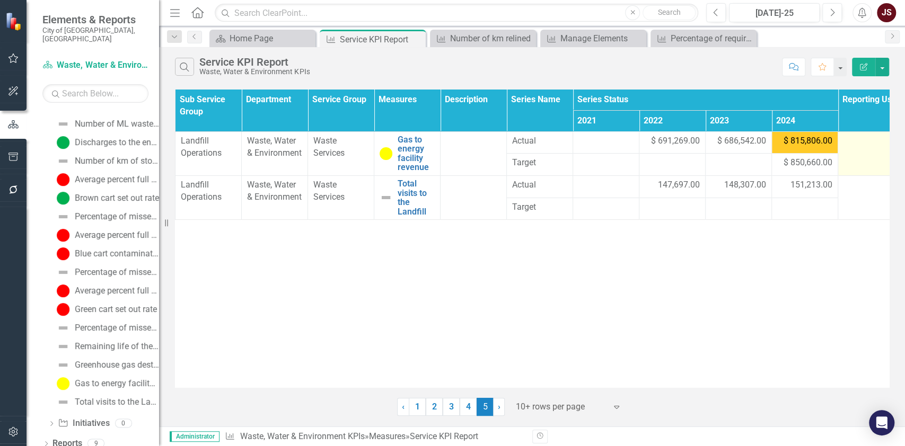
click at [753, 150] on td at bounding box center [871, 153] width 66 height 44
click at [753, 149] on td at bounding box center [871, 153] width 66 height 44
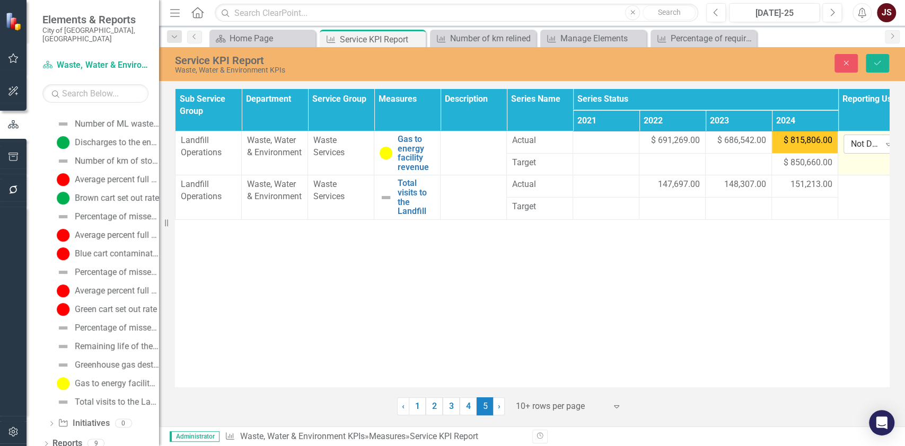
click at [753, 146] on div "Not Defined" at bounding box center [865, 144] width 29 height 12
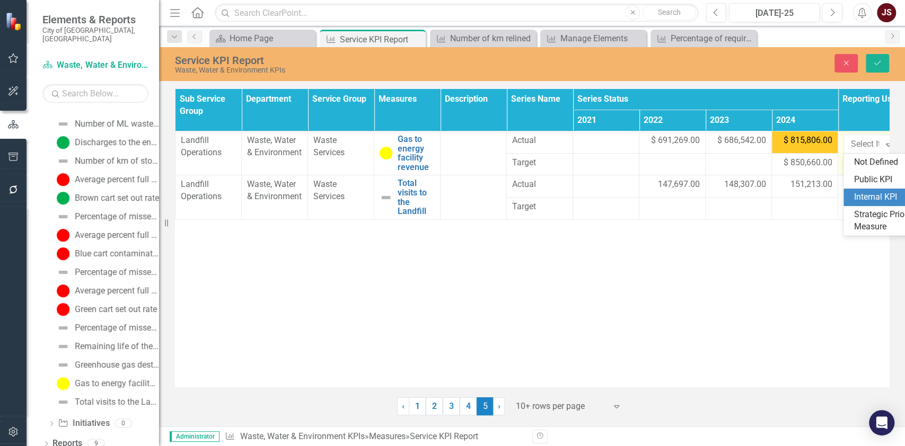
click at [753, 194] on div "Internal KPI" at bounding box center [888, 197] width 68 height 12
click at [753, 65] on button "Save" at bounding box center [876, 63] width 23 height 19
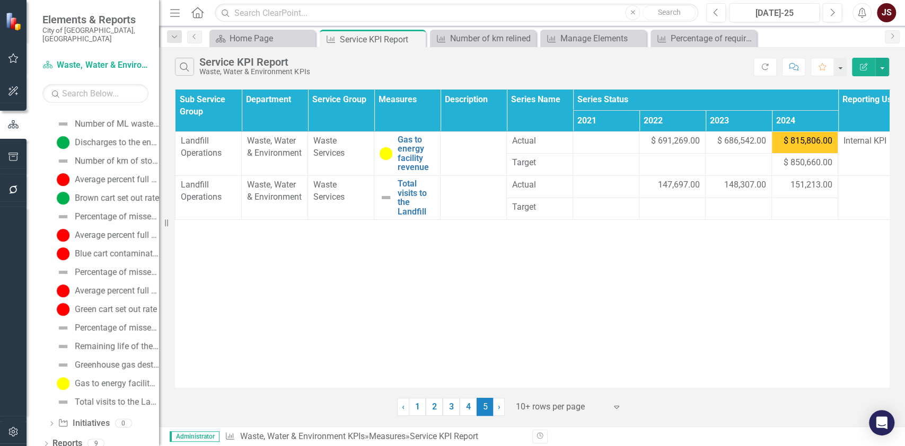
scroll to position [0, 15]
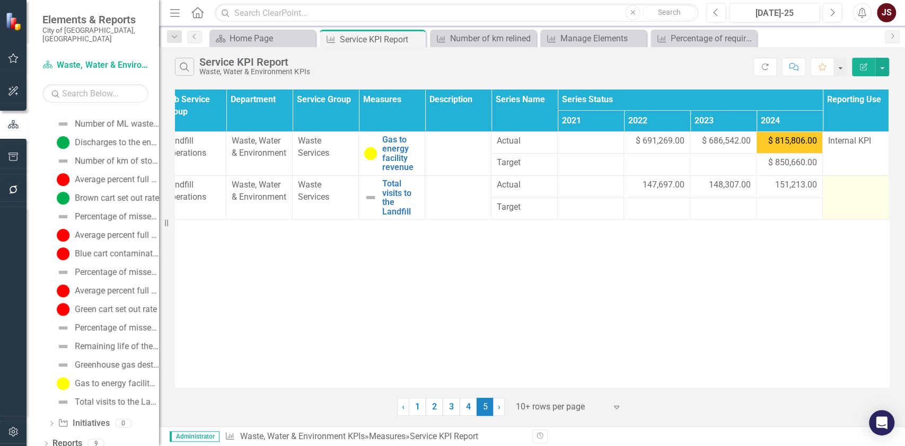
click at [753, 192] on td at bounding box center [855, 198] width 66 height 44
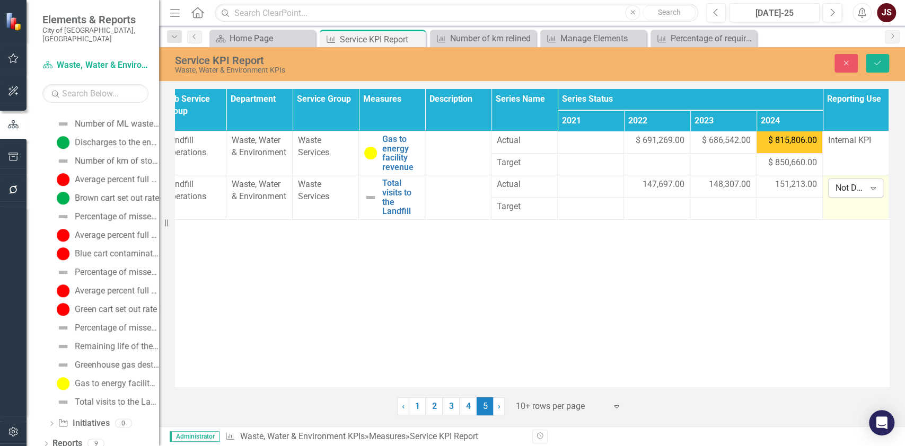
click at [753, 190] on div "Not Defined" at bounding box center [849, 188] width 29 height 12
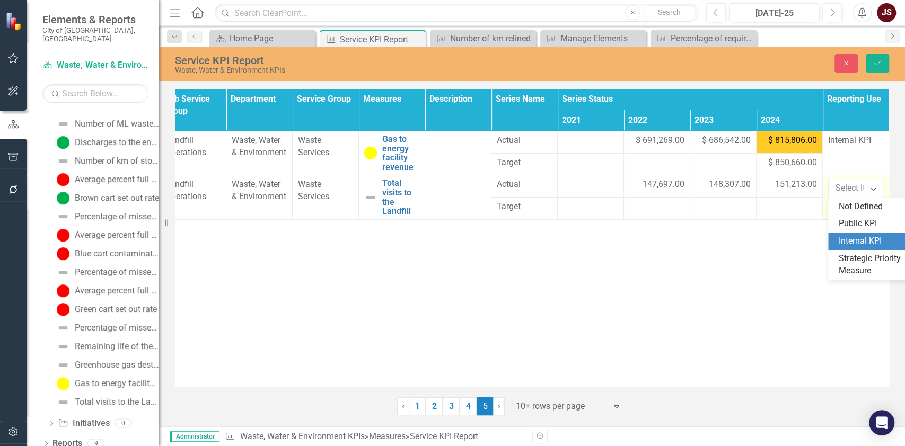
click at [753, 238] on div "Internal KPI" at bounding box center [872, 241] width 68 height 12
click at [753, 190] on div "Expand" at bounding box center [872, 188] width 19 height 17
click at [753, 221] on div "Public KPI" at bounding box center [872, 224] width 68 height 12
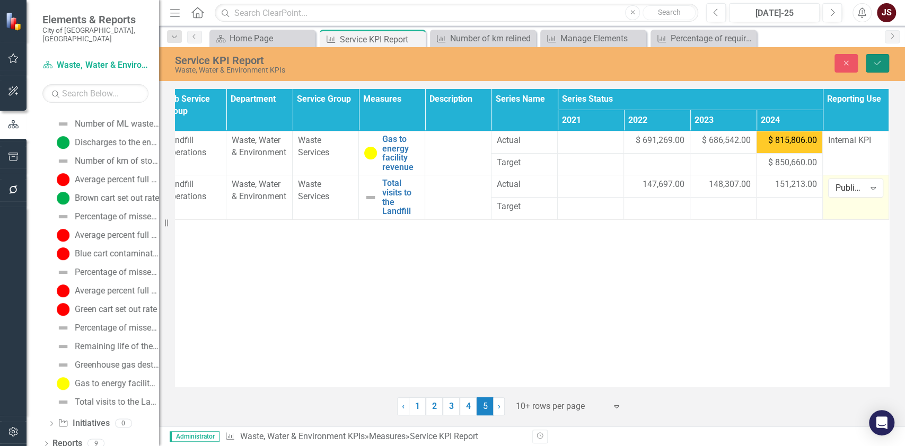
click at [753, 57] on button "Save" at bounding box center [876, 63] width 23 height 19
